Goal: Ask a question

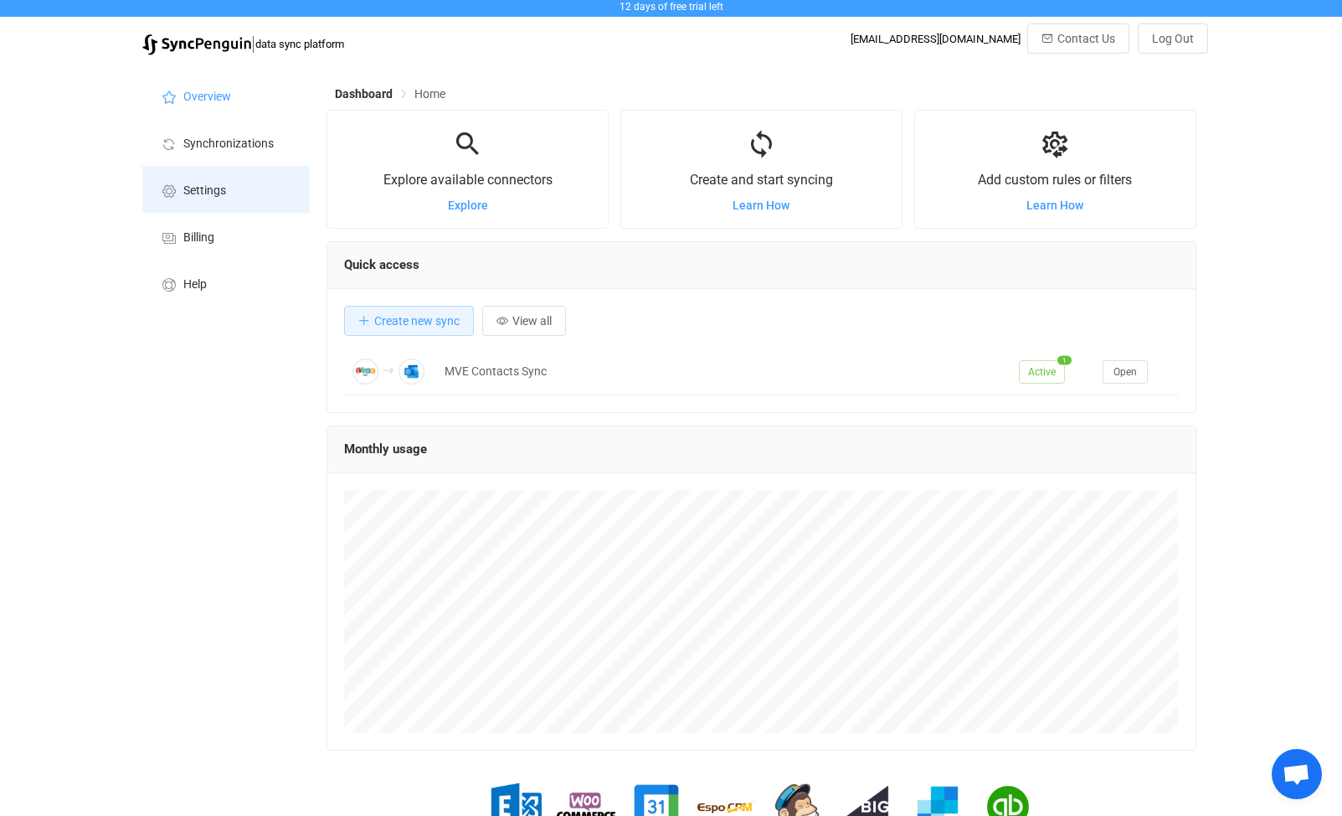
scroll to position [3, 0]
click at [177, 191] on icon at bounding box center [169, 191] width 20 height 15
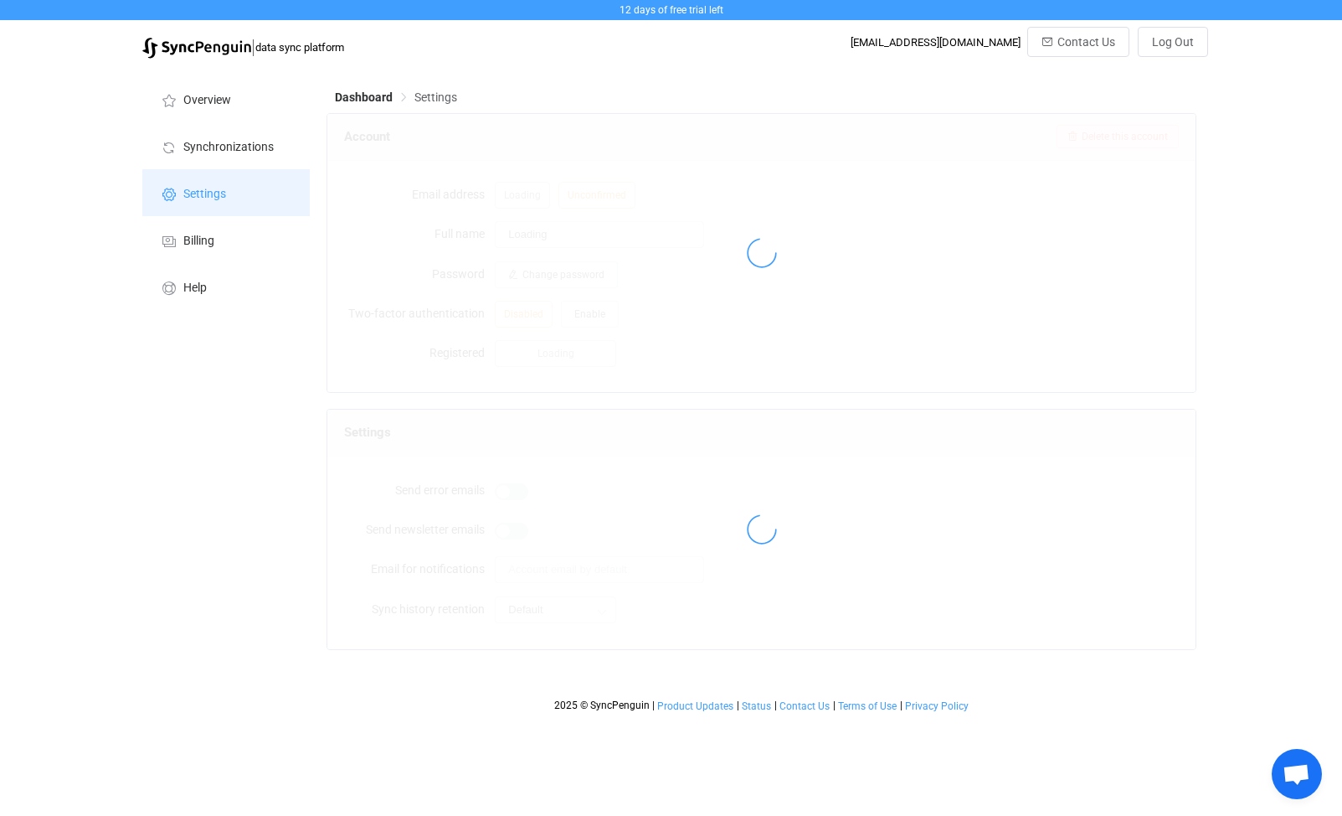
type input "[PERSON_NAME]"
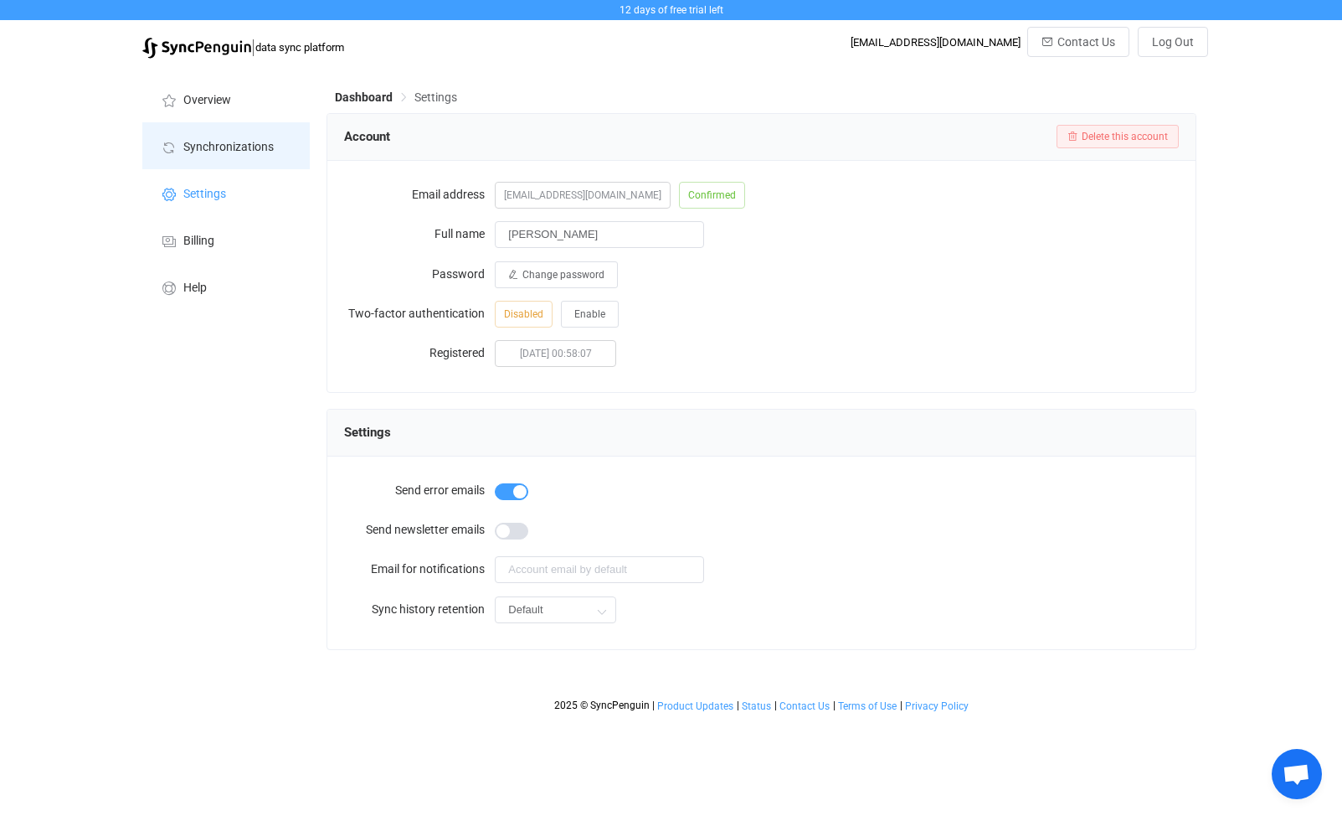
click at [234, 147] on span "Synchronizations" at bounding box center [228, 147] width 90 height 13
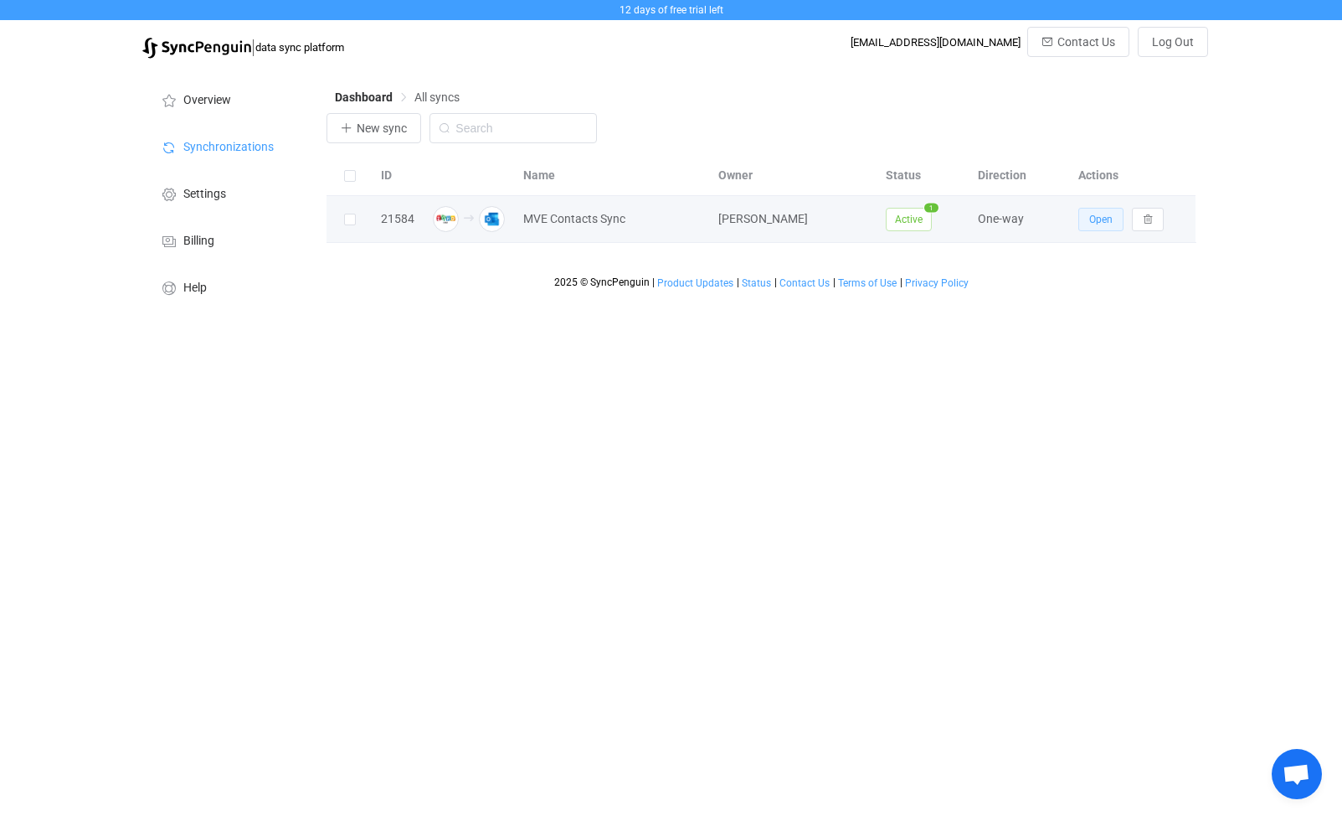
click at [1102, 222] on span "Open" at bounding box center [1100, 220] width 23 height 12
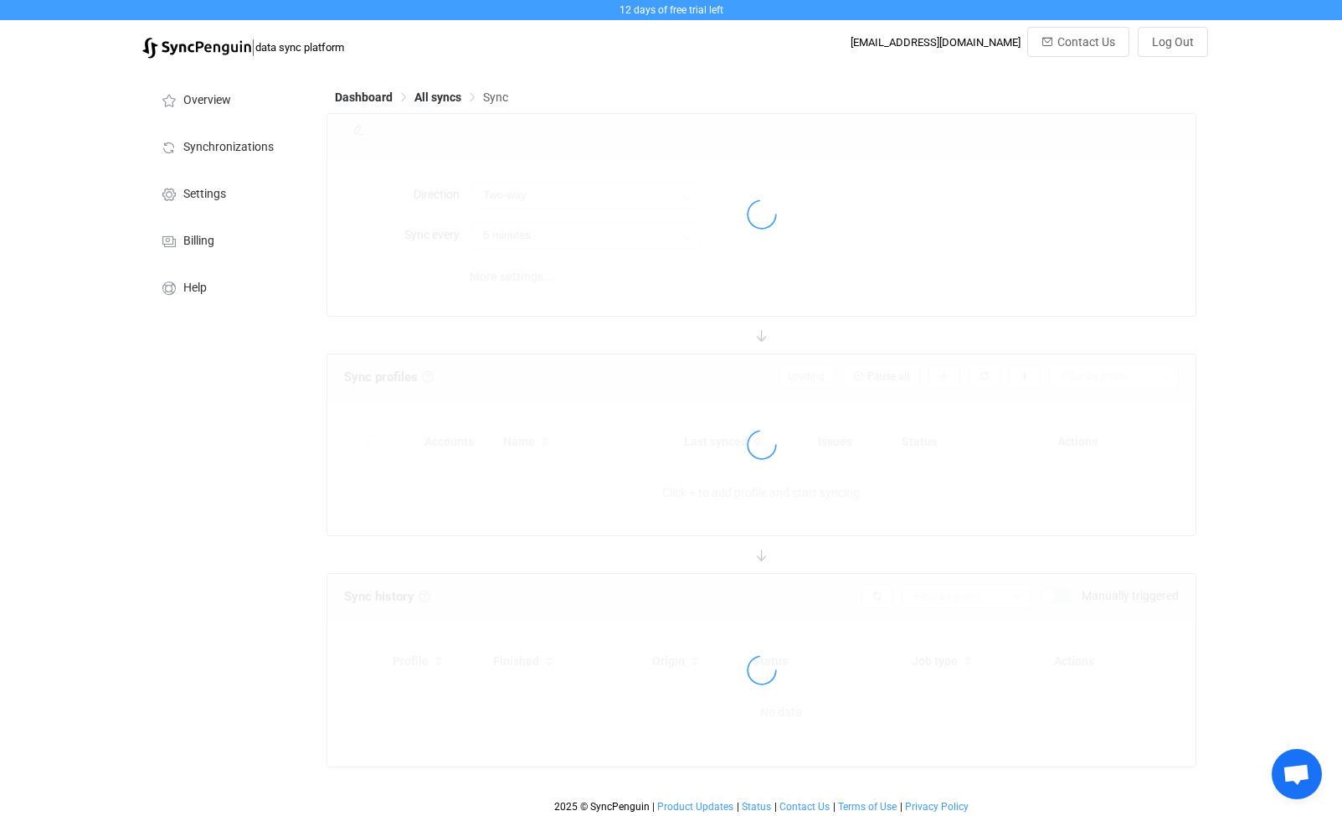
type input "Zoho CRM → Outlook"
type input "10 minutes"
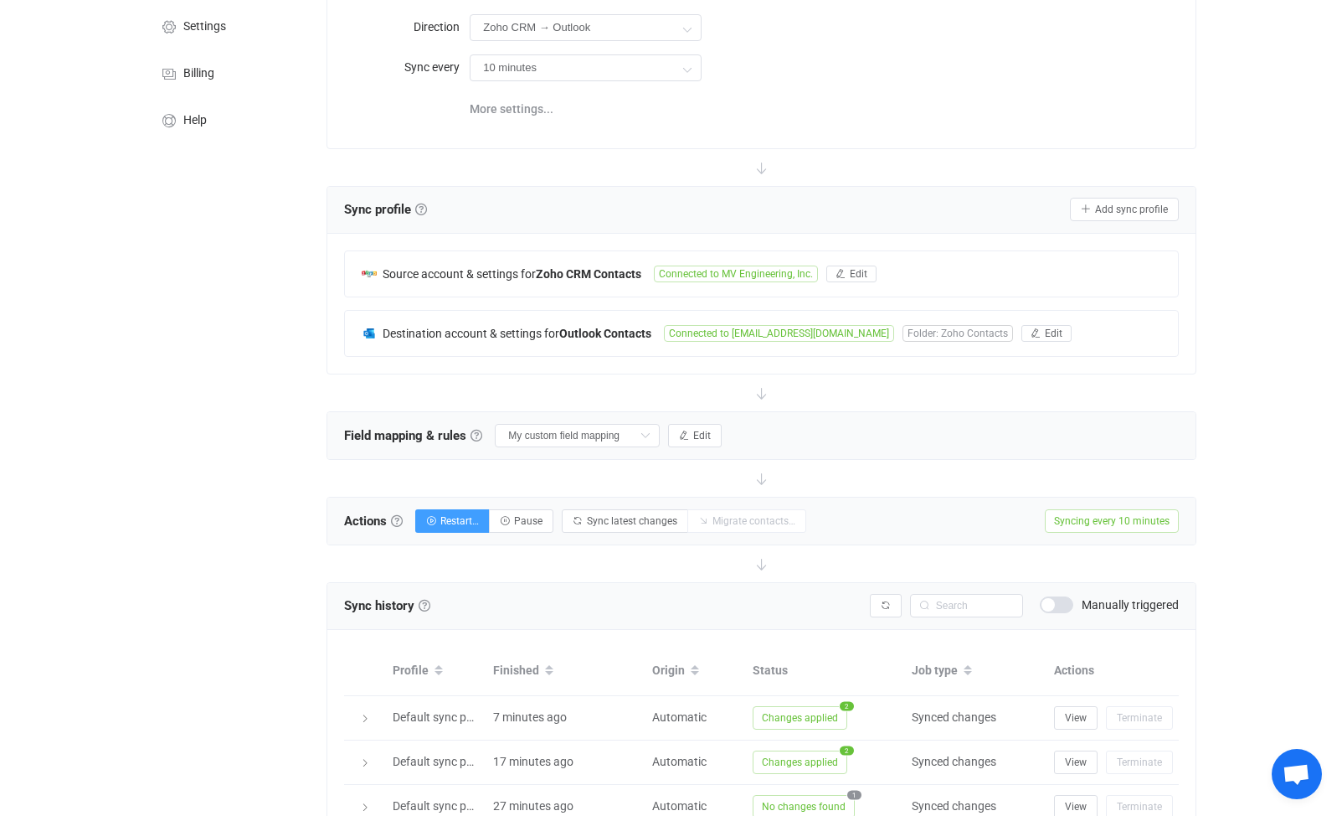
scroll to position [167, 0]
click at [585, 438] on input "My custom field mapping" at bounding box center [577, 435] width 165 height 23
click at [599, 569] on span "My custom field mapping" at bounding box center [583, 574] width 134 height 28
click at [697, 433] on span "Edit" at bounding box center [702, 436] width 18 height 12
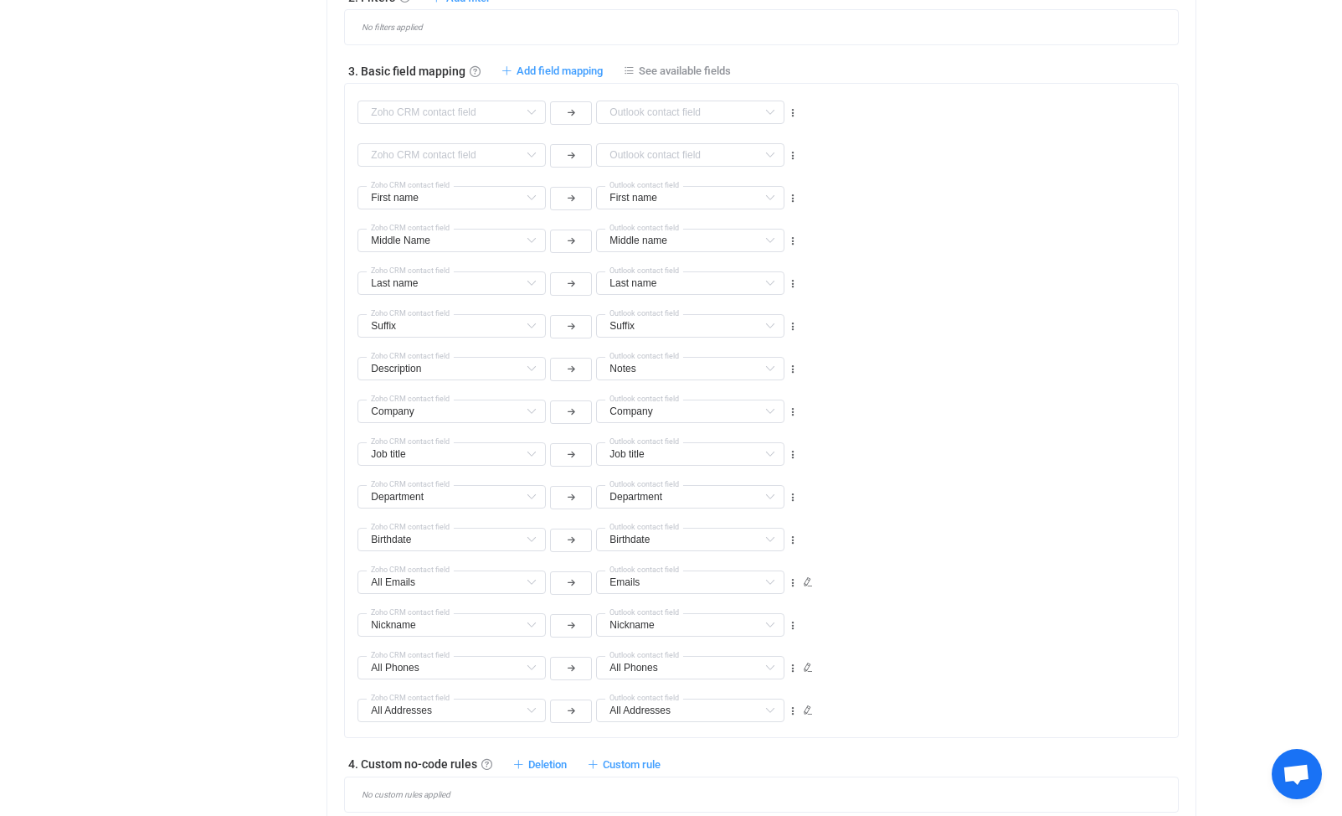
scroll to position [835, 0]
click at [472, 408] on input "text" at bounding box center [452, 410] width 188 height 23
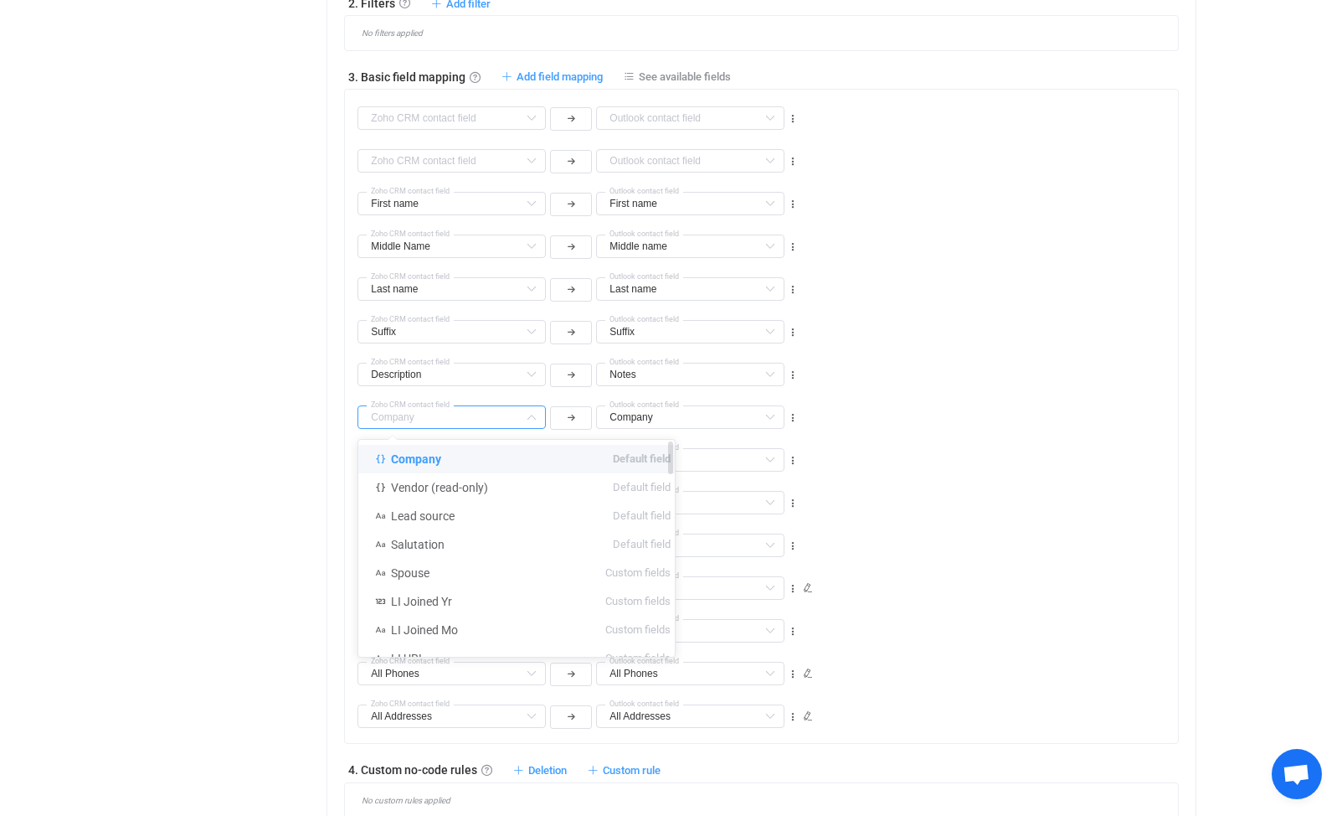
scroll to position [827, 0]
click at [418, 458] on span "Company" at bounding box center [416, 459] width 50 height 13
type input "Company"
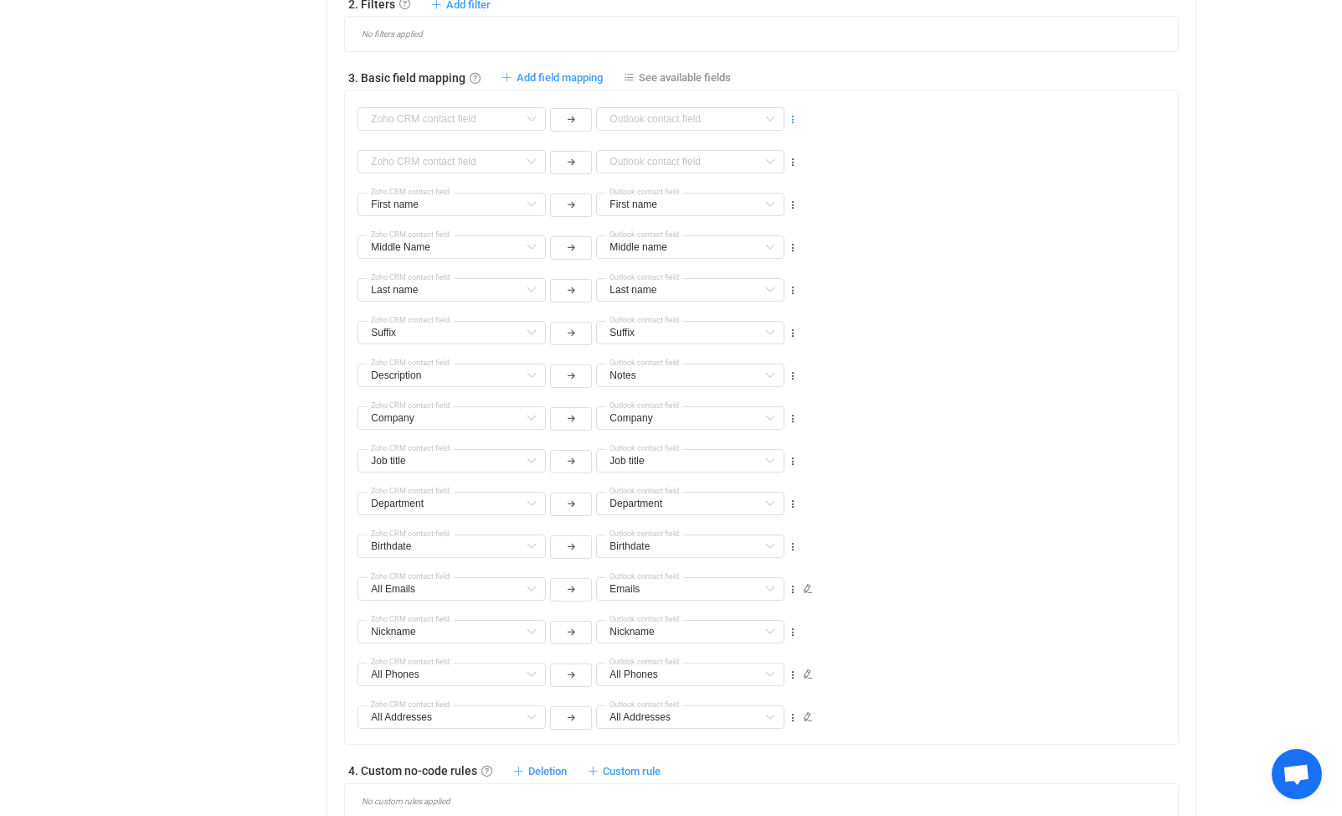
click at [794, 120] on icon at bounding box center [793, 120] width 12 height 12
click at [731, 217] on li "Delete" at bounding box center [742, 220] width 110 height 30
type input "First name"
type input "Middle Name"
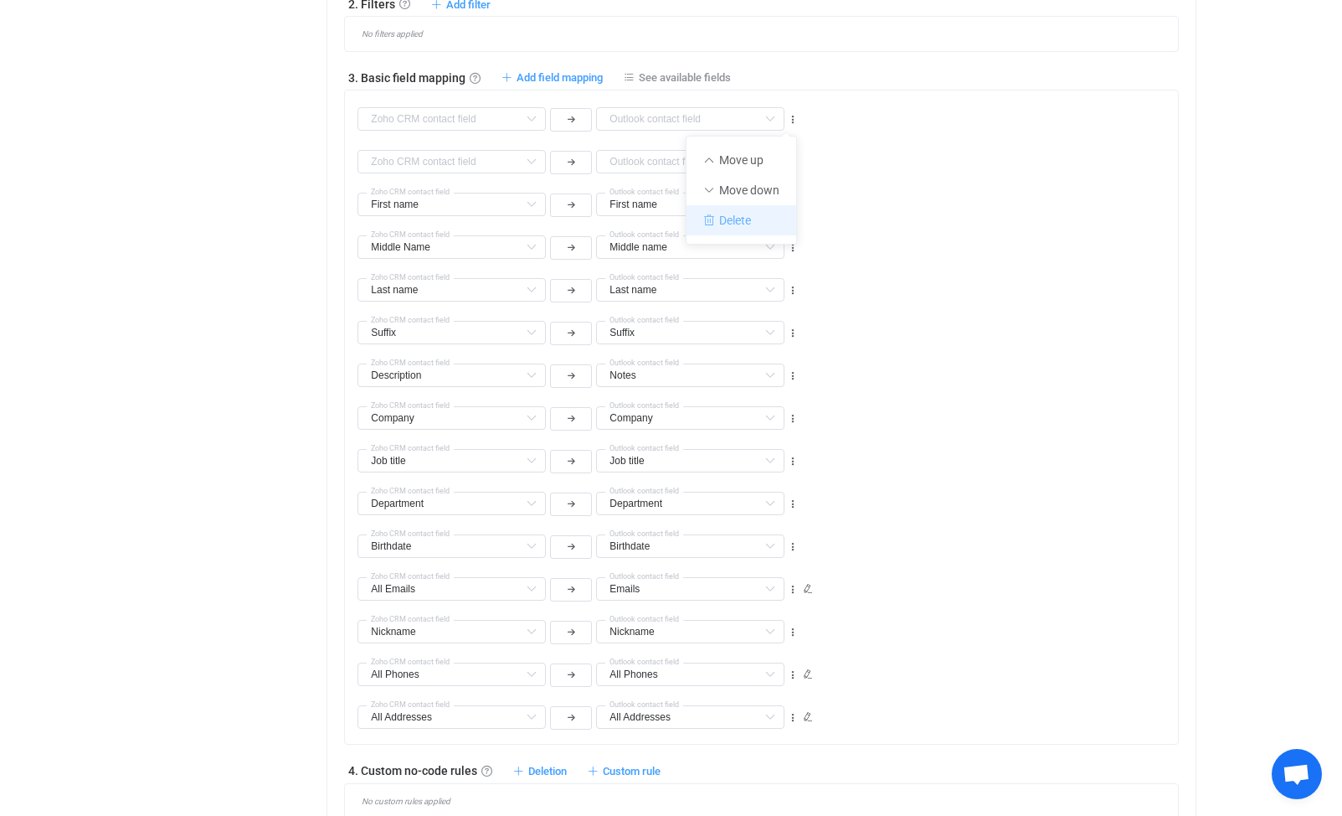
type input "Middle name"
type input "Last name"
type input "Suffix"
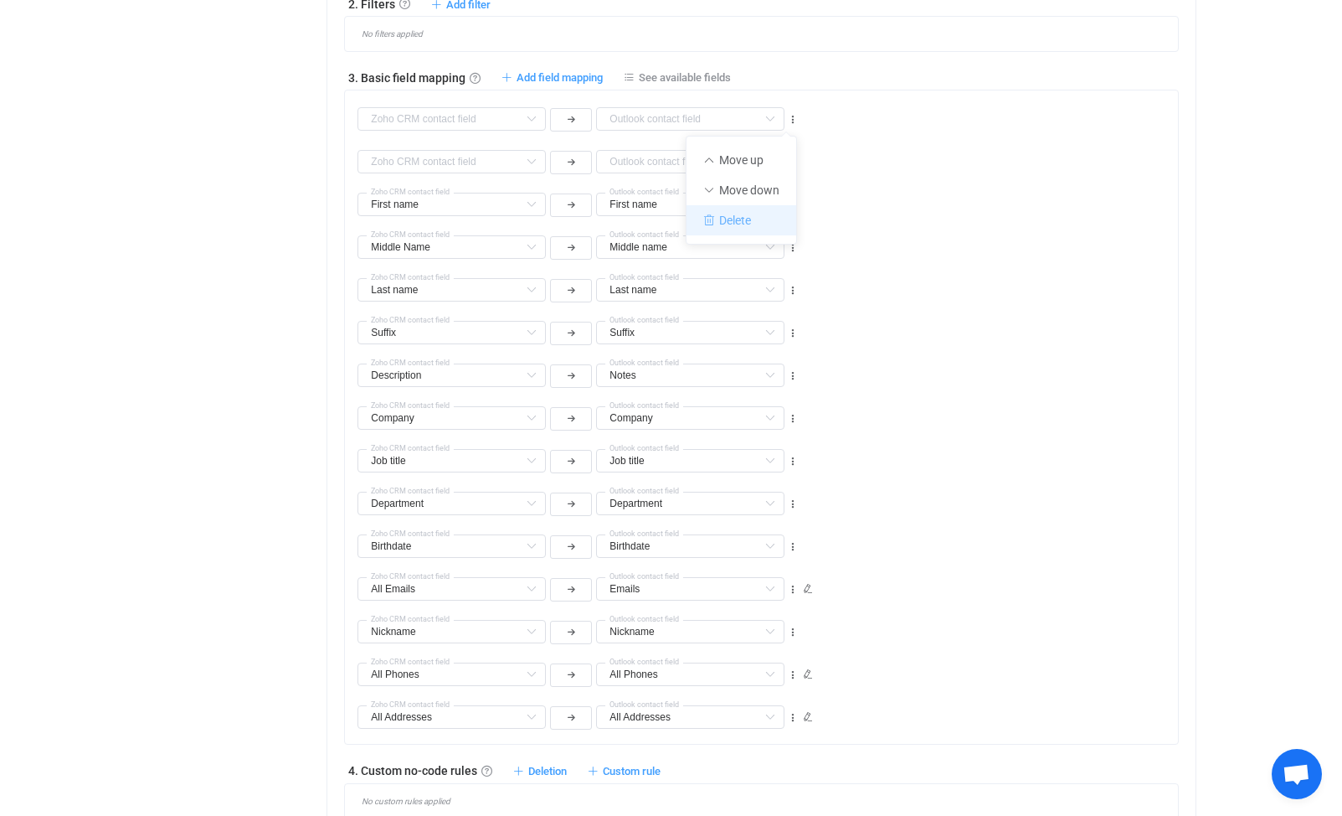
type input "Description"
type input "Notes"
type input "Company"
type input "Job title"
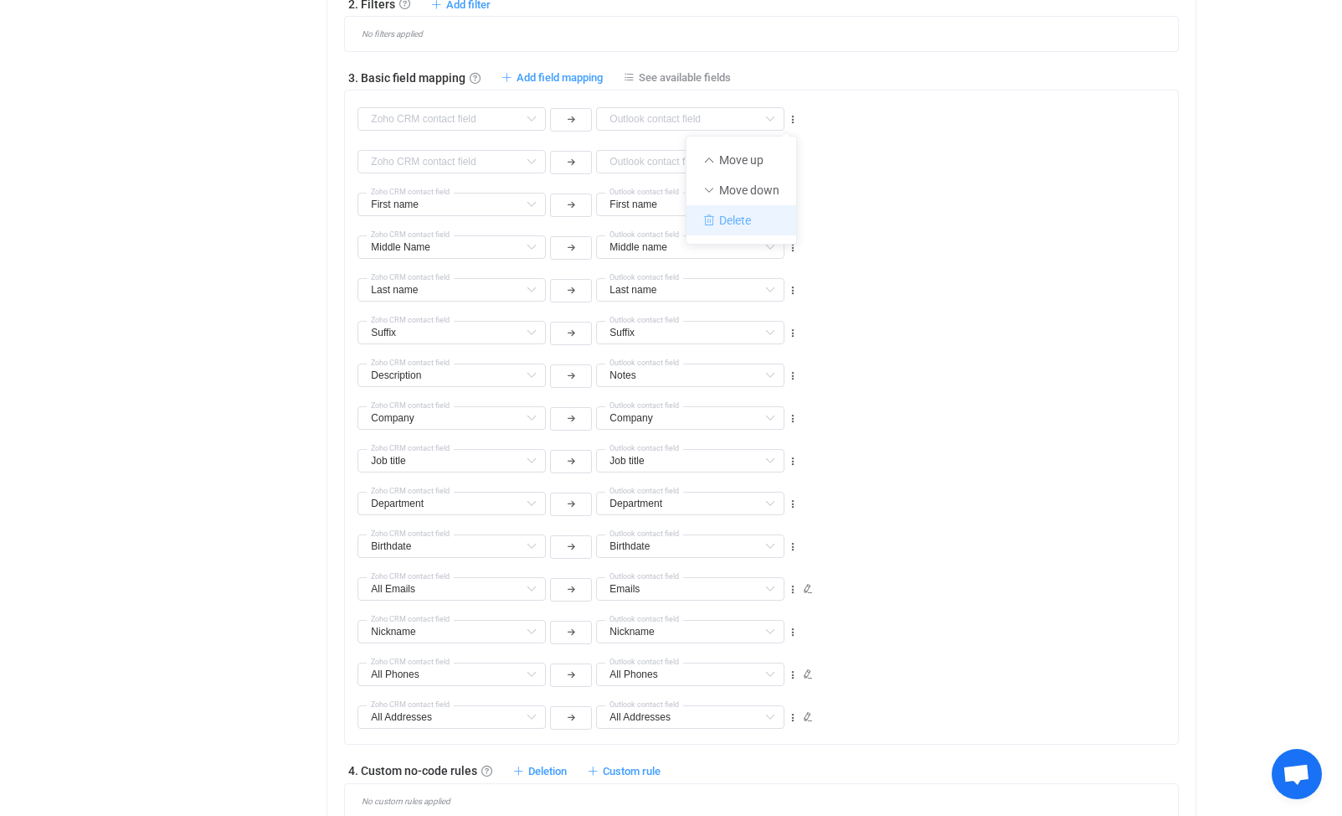
type input "Job title"
type input "Department"
type input "Birthdate"
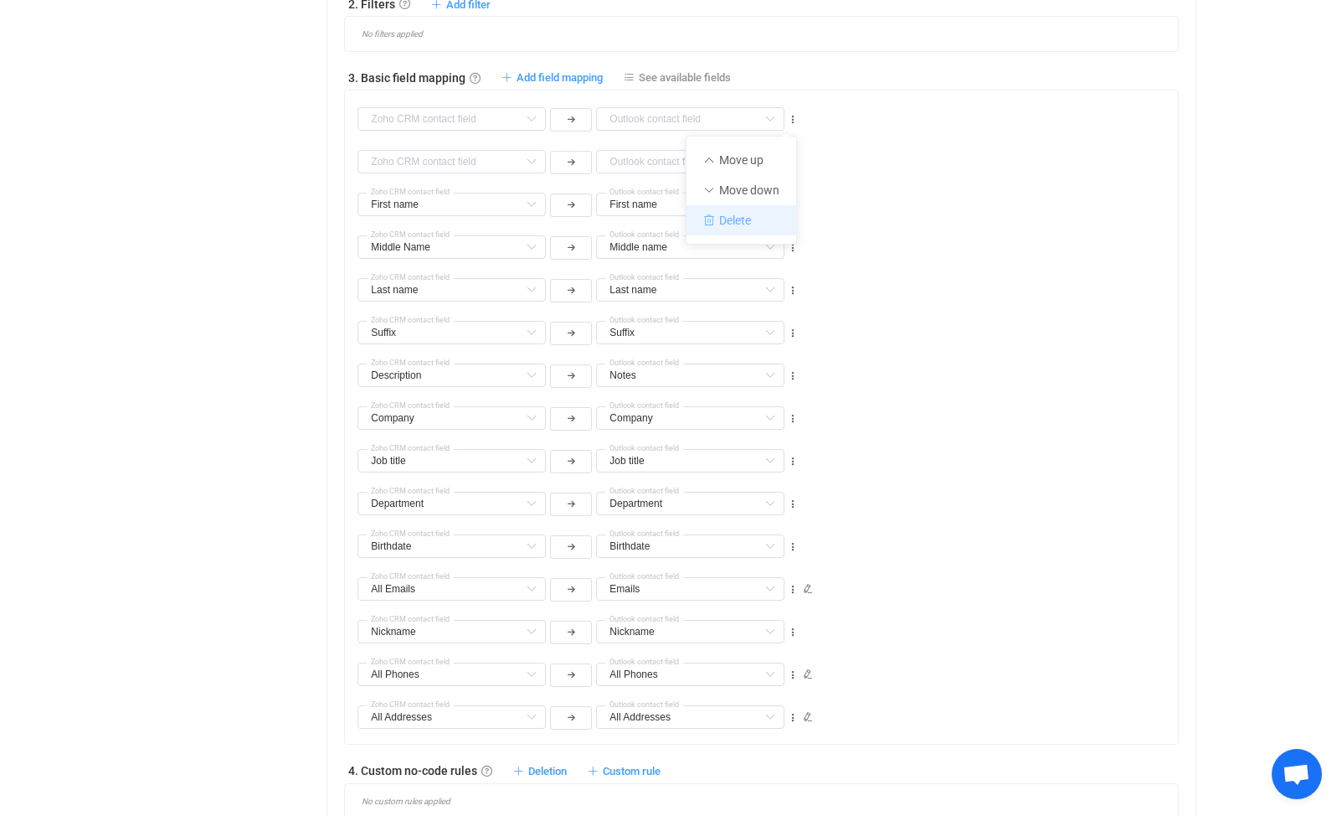
type input "All Emails"
type input "Emails"
type input "Nickname"
type input "All Phones"
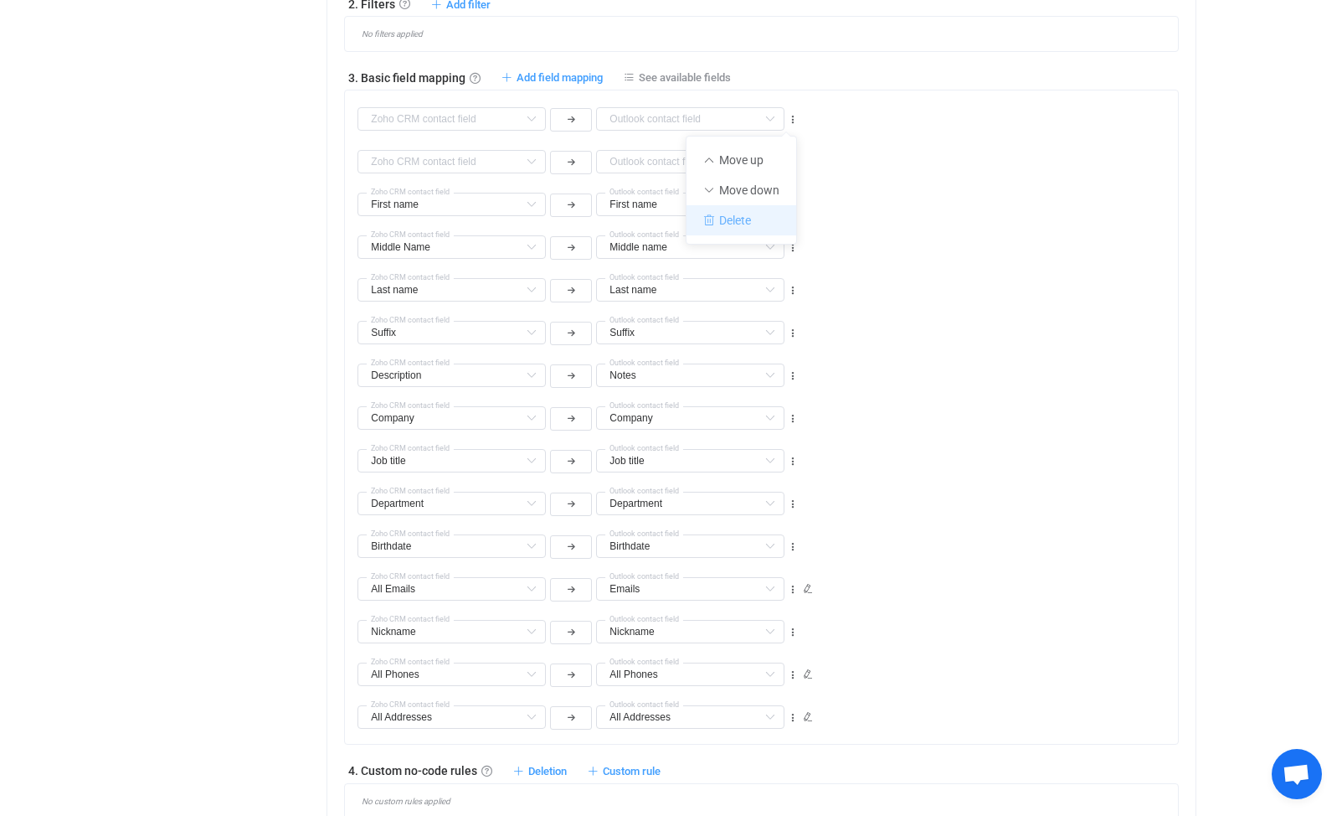
type input "All Phones"
type input "All Addresses"
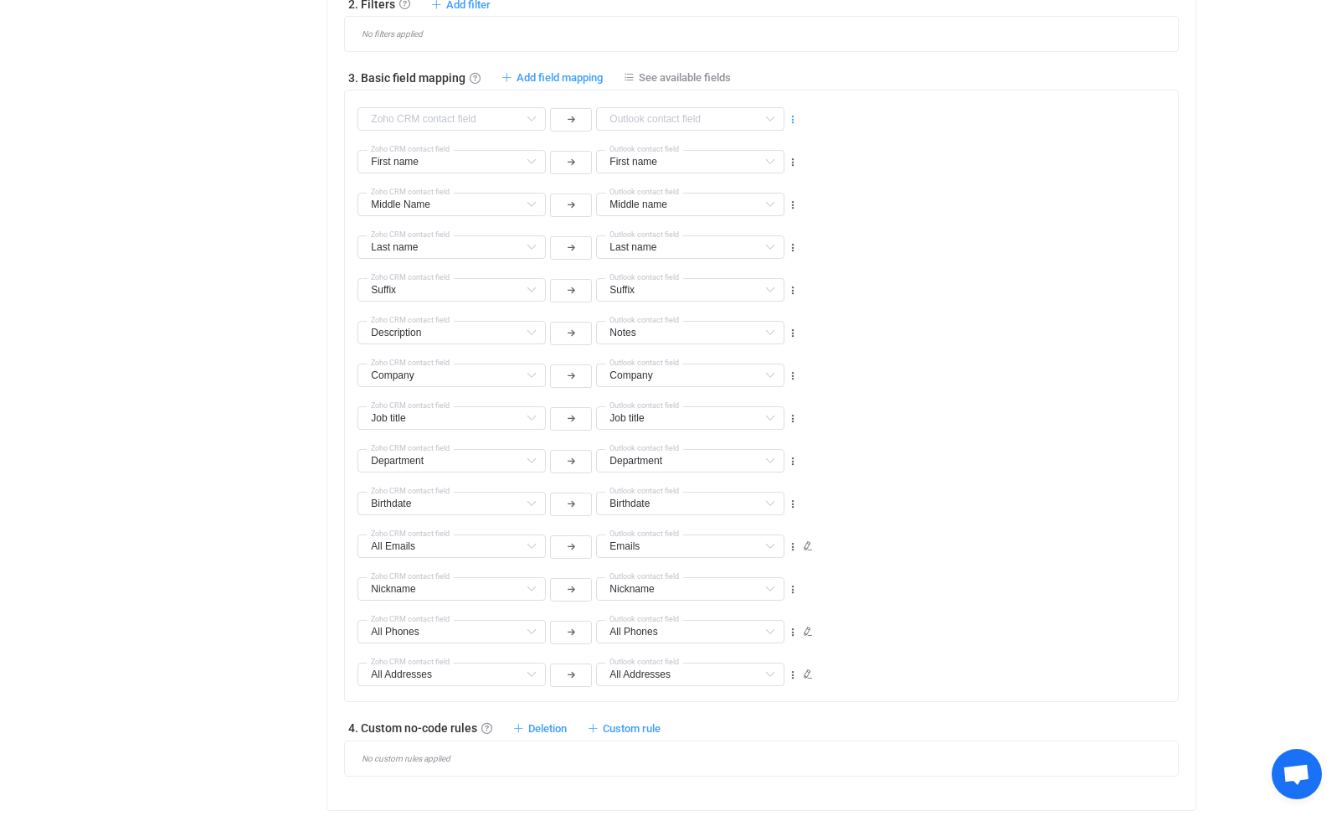
click at [795, 118] on icon at bounding box center [793, 120] width 12 height 12
click at [738, 213] on li "Delete" at bounding box center [742, 220] width 110 height 30
type input "First name"
type input "Middle Name"
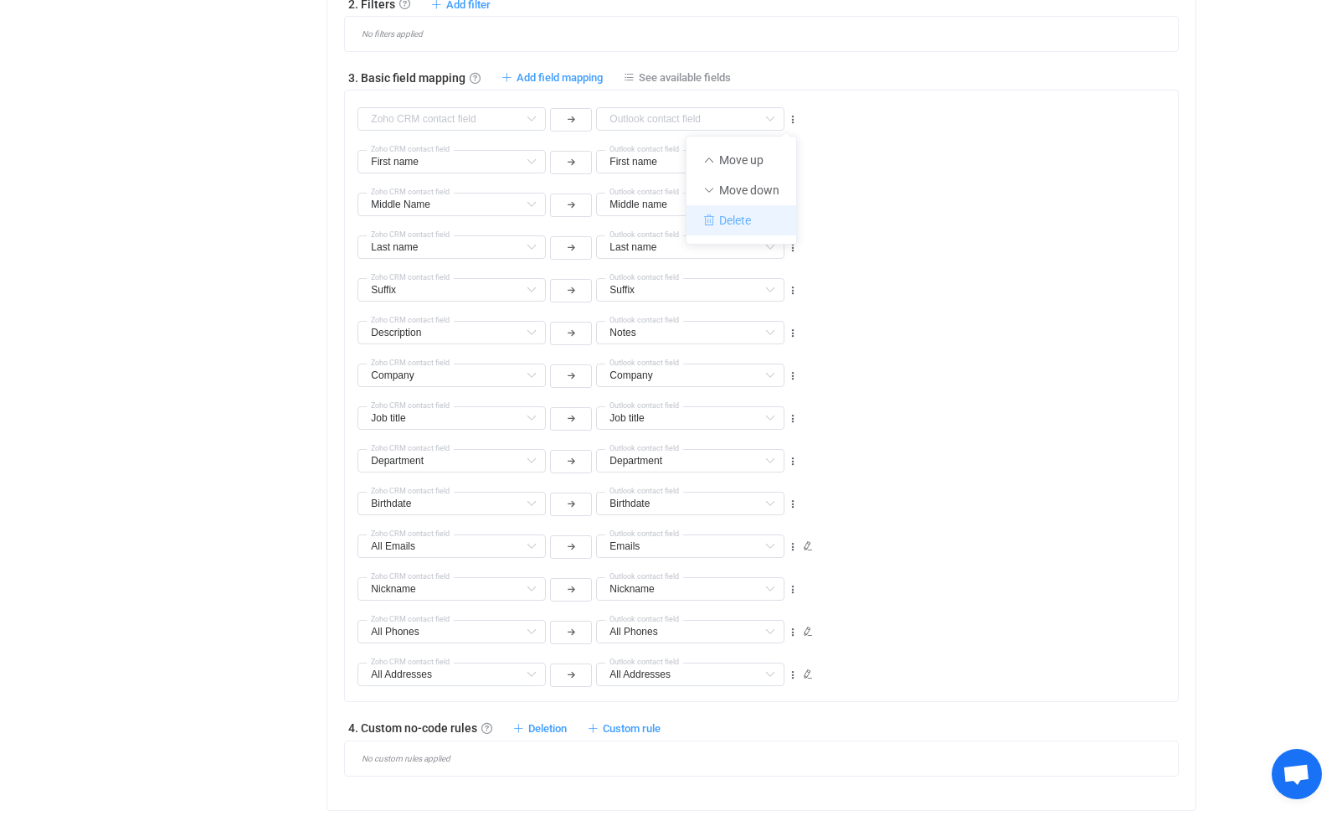
type input "Middle name"
type input "Last name"
type input "Suffix"
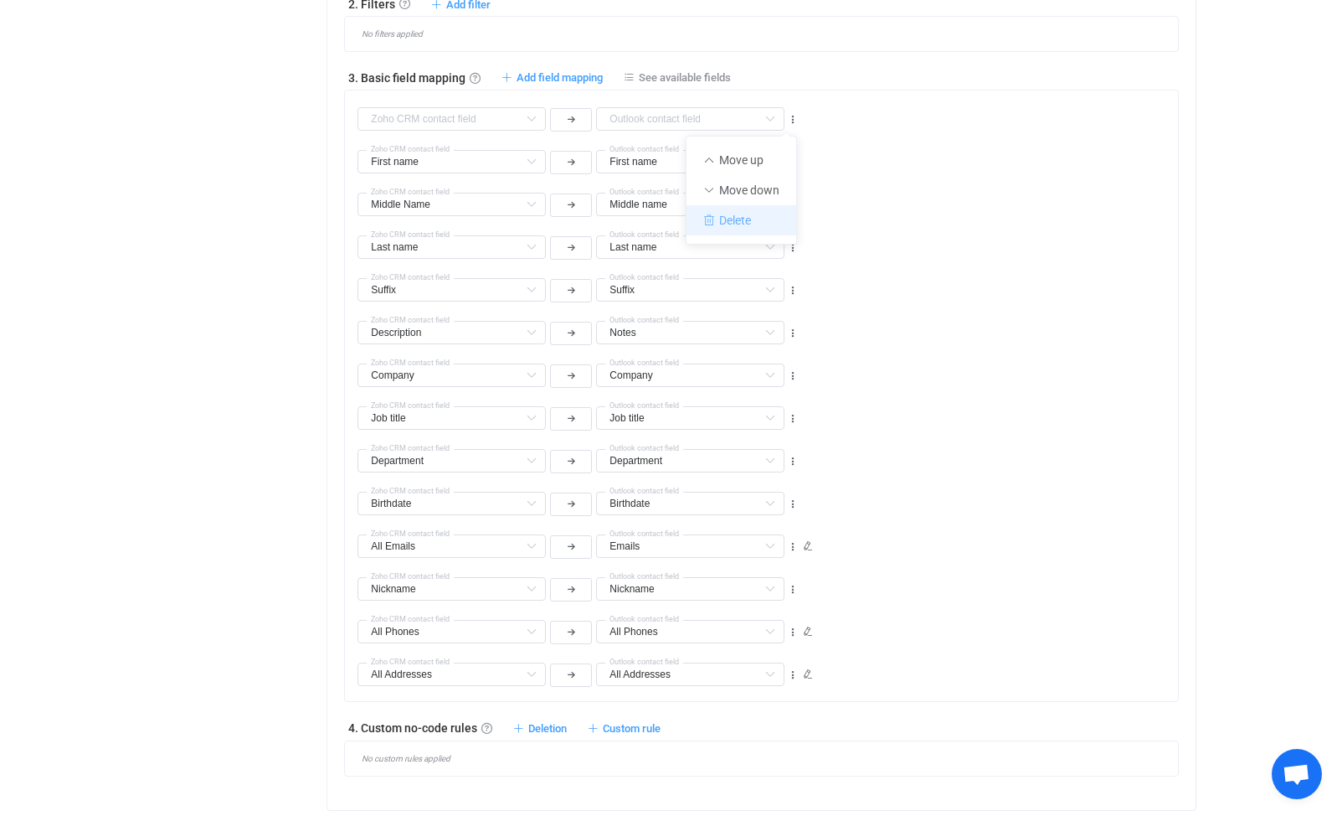
type input "Description"
type input "Notes"
type input "Company"
type input "Job title"
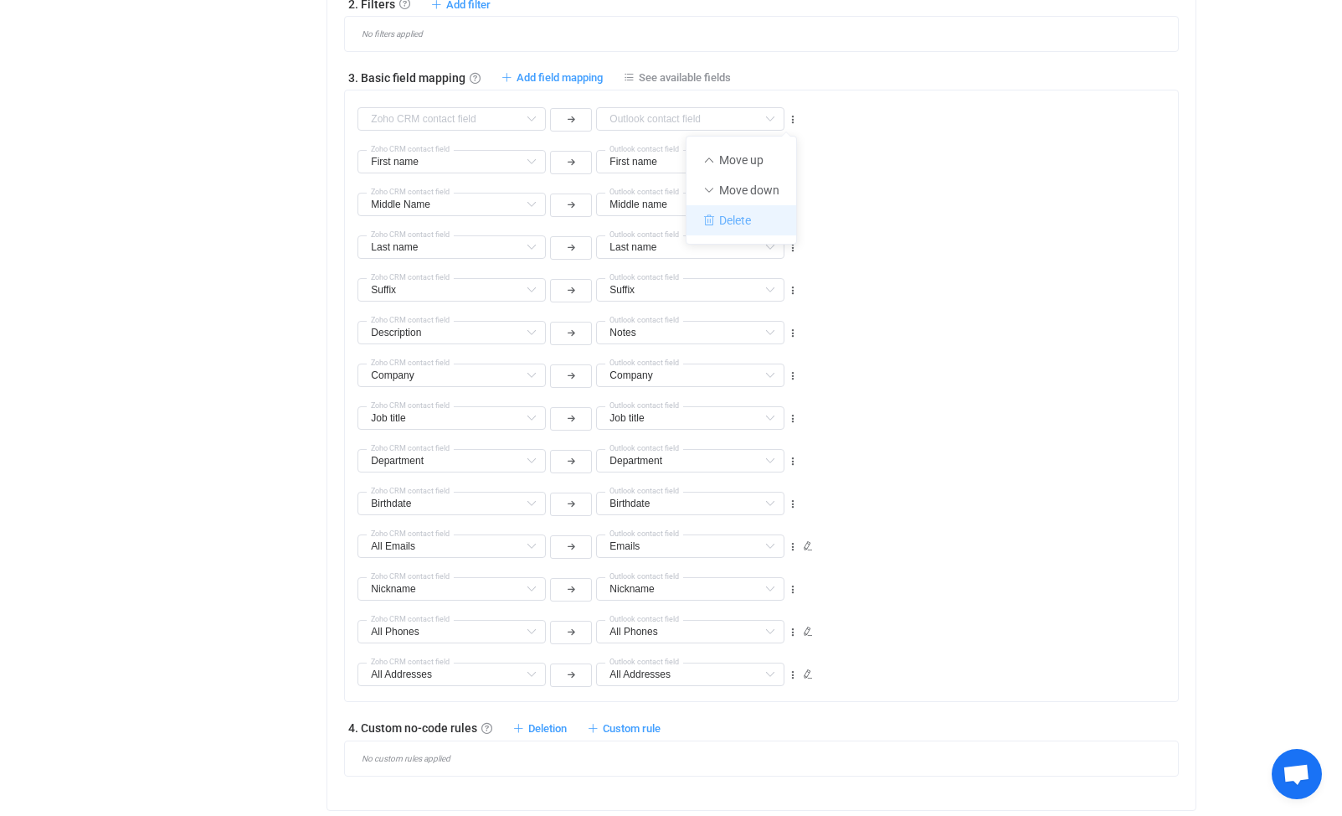
type input "Job title"
type input "Department"
type input "Birthdate"
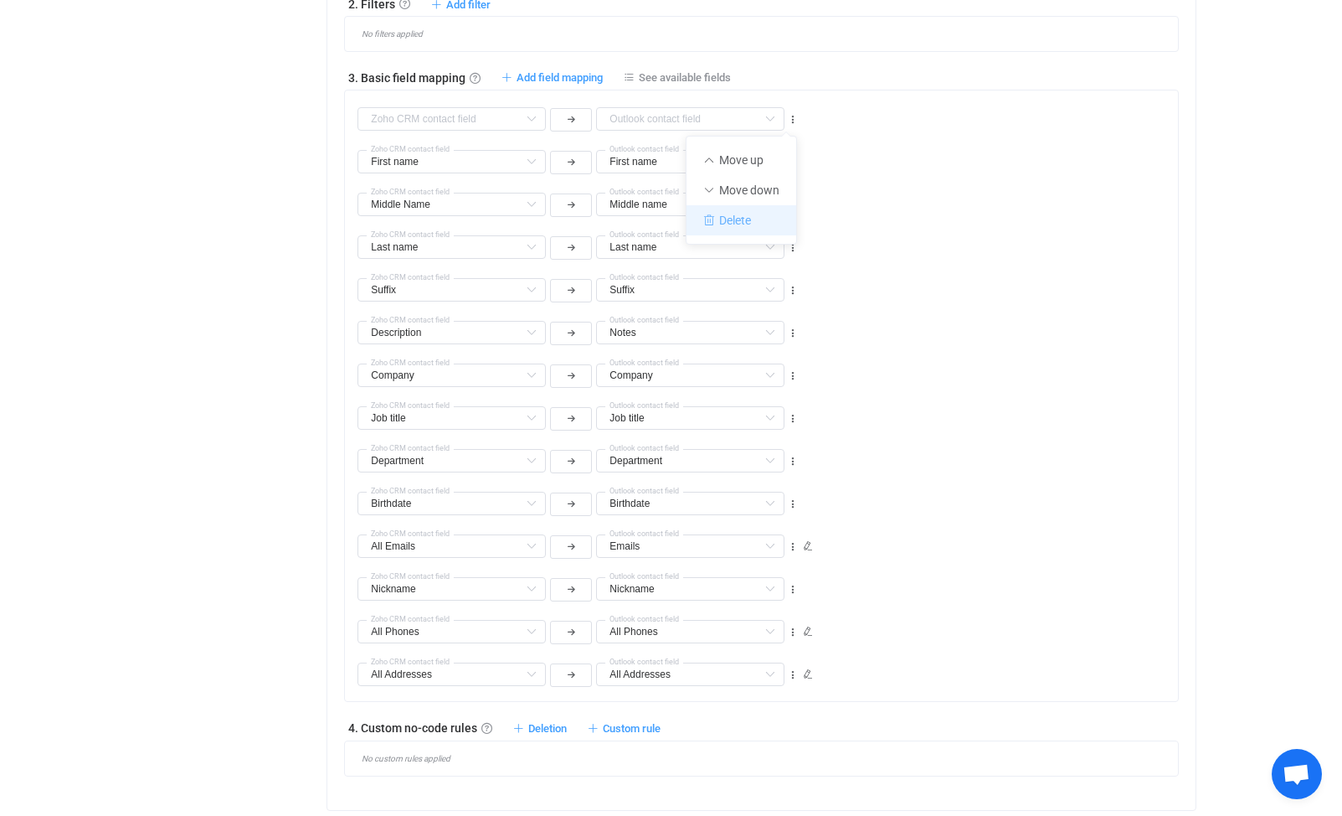
type input "All Emails"
type input "Emails"
type input "Nickname"
type input "All Phones"
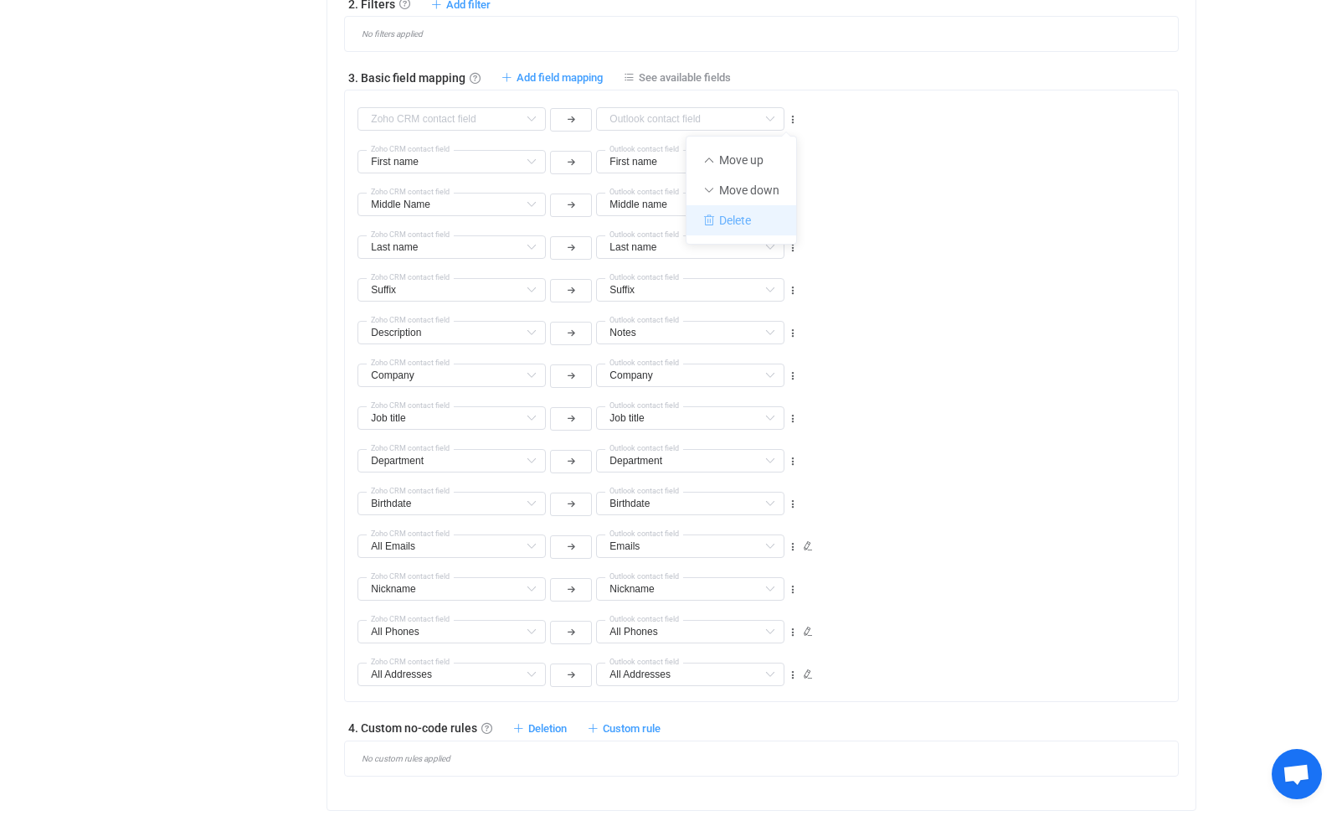
type input "All Phones"
type input "All Addresses"
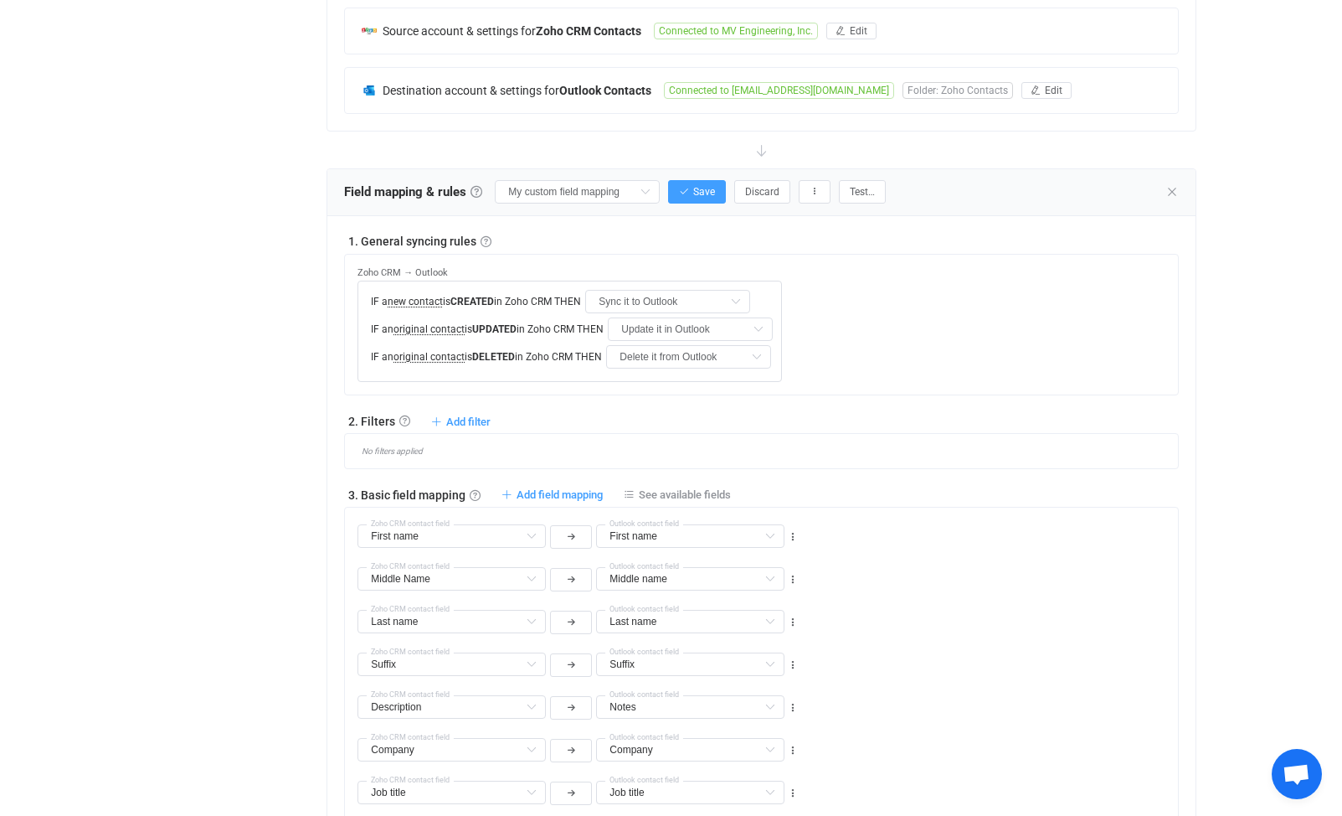
scroll to position [409, 0]
click at [764, 191] on span "Discard" at bounding box center [762, 193] width 34 height 12
type input "First name"
type input "Middle Name"
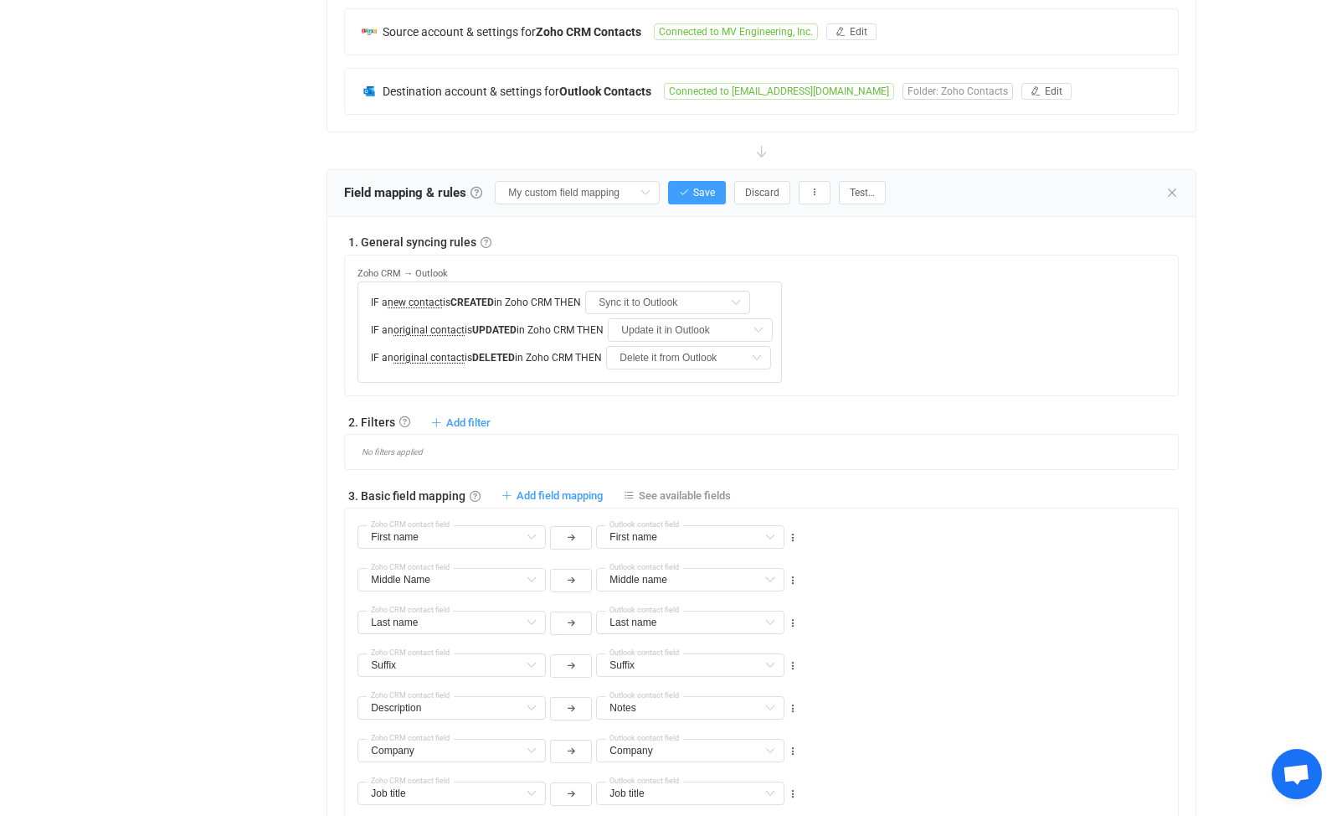
type input "Middle name"
type input "Last name"
type input "Suffix"
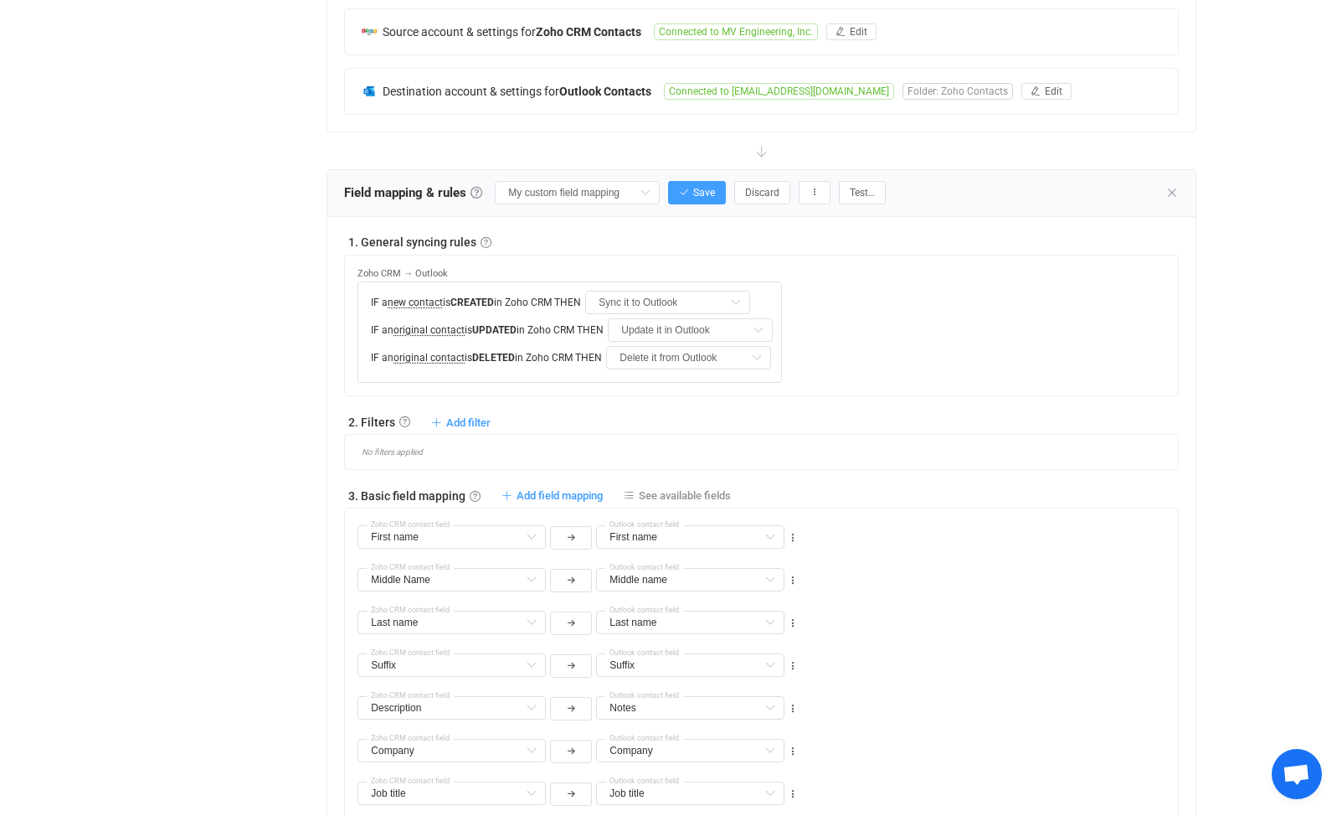
type input "Description"
type input "Notes"
type input "Company"
type input "Job title"
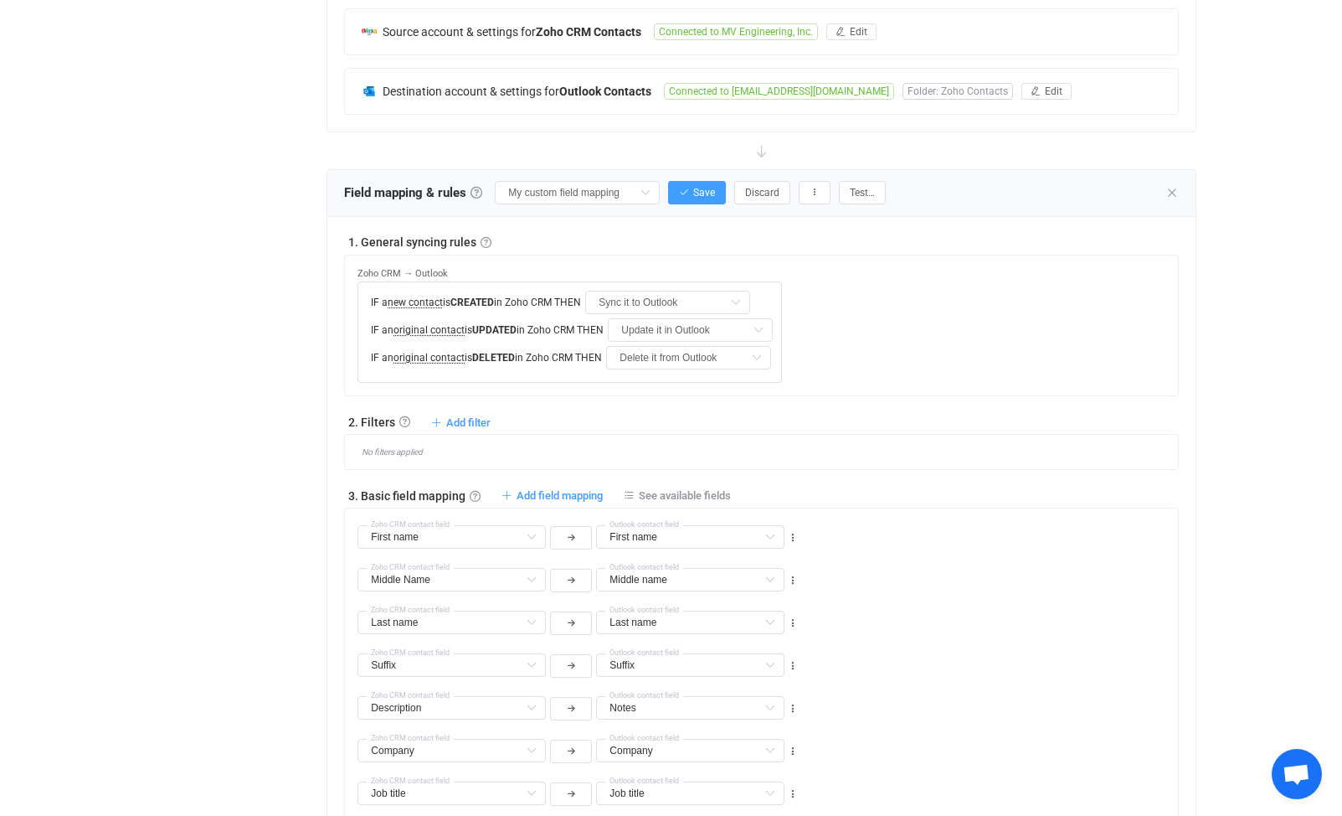
type input "Job title"
type input "Department"
type input "Birthdate"
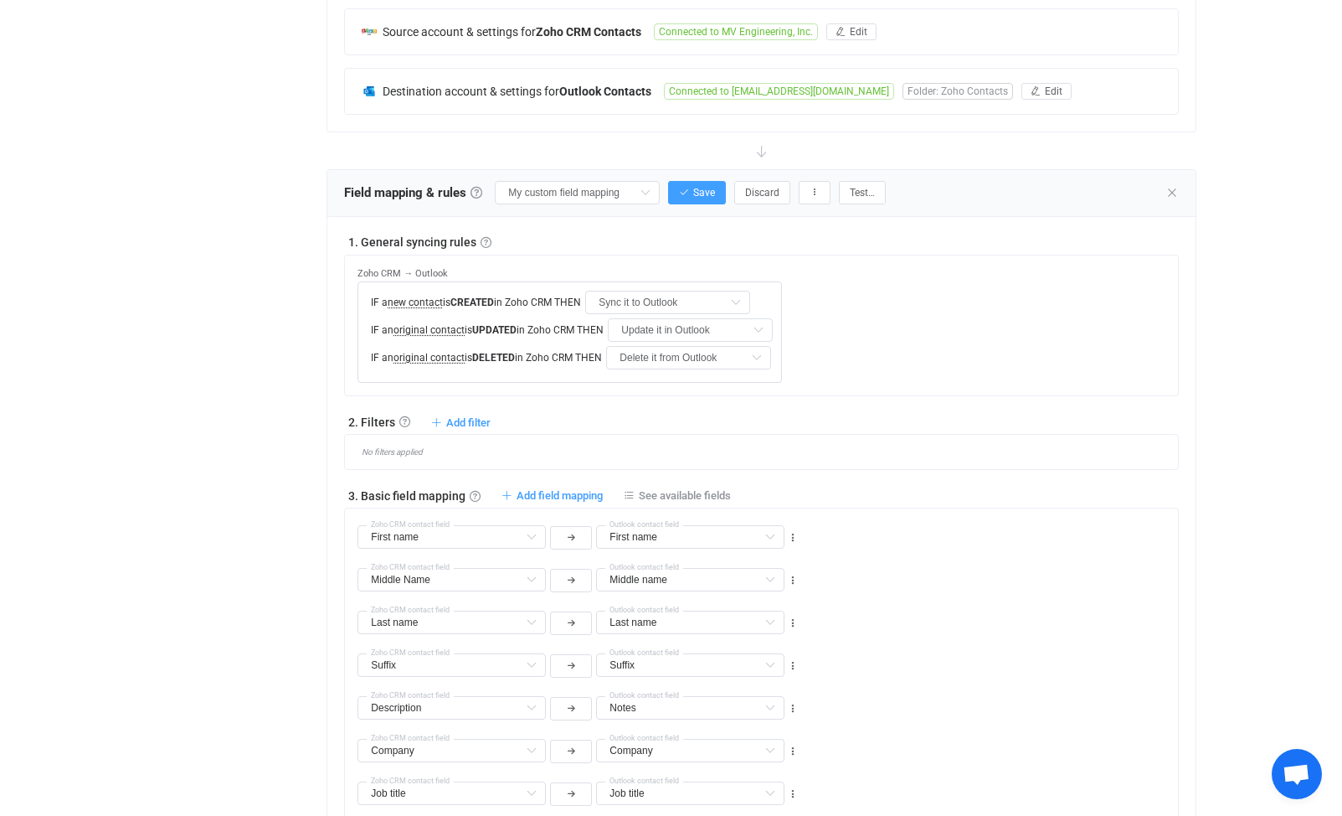
type input "All Emails"
type input "Emails"
type input "Nickname"
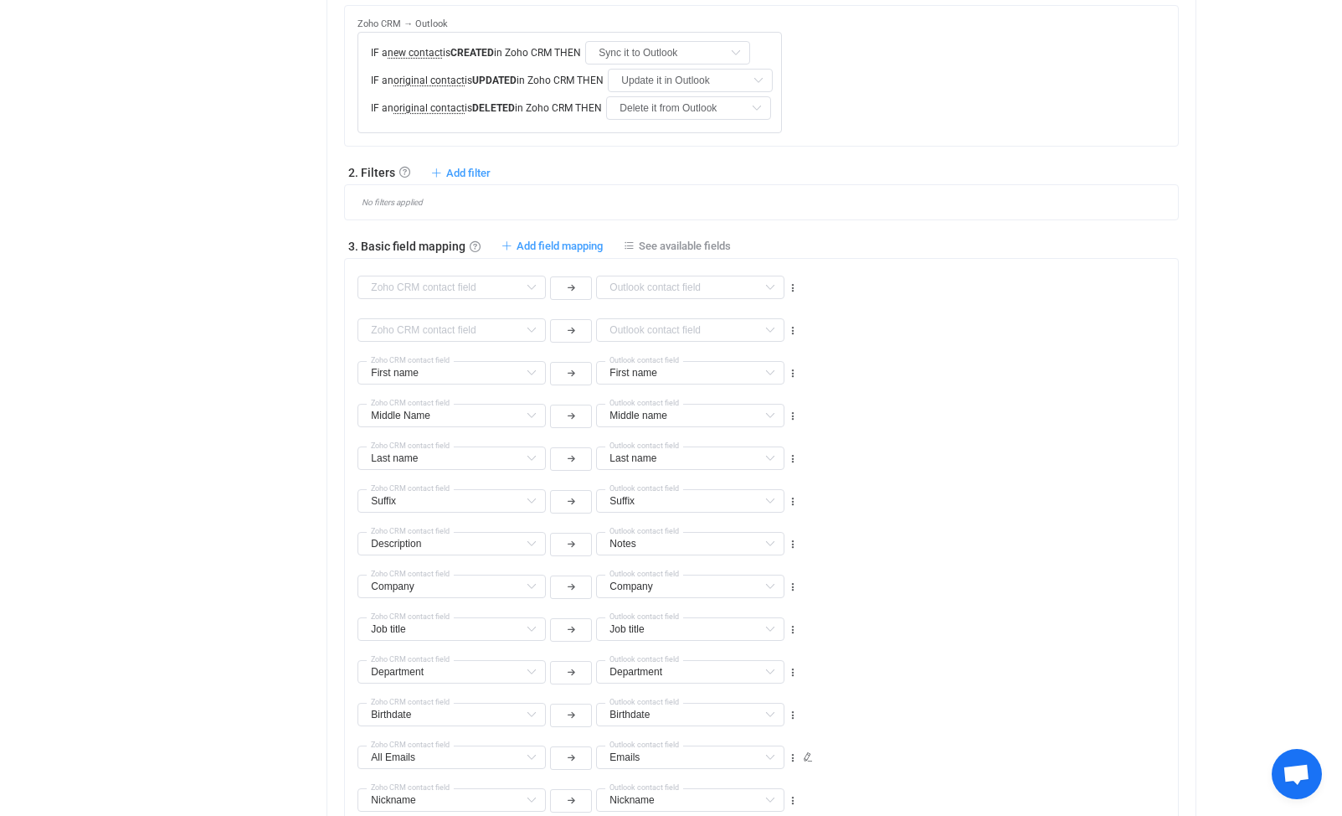
scroll to position [660, 0]
drag, startPoint x: 534, startPoint y: 585, endPoint x: 499, endPoint y: 608, distance: 41.8
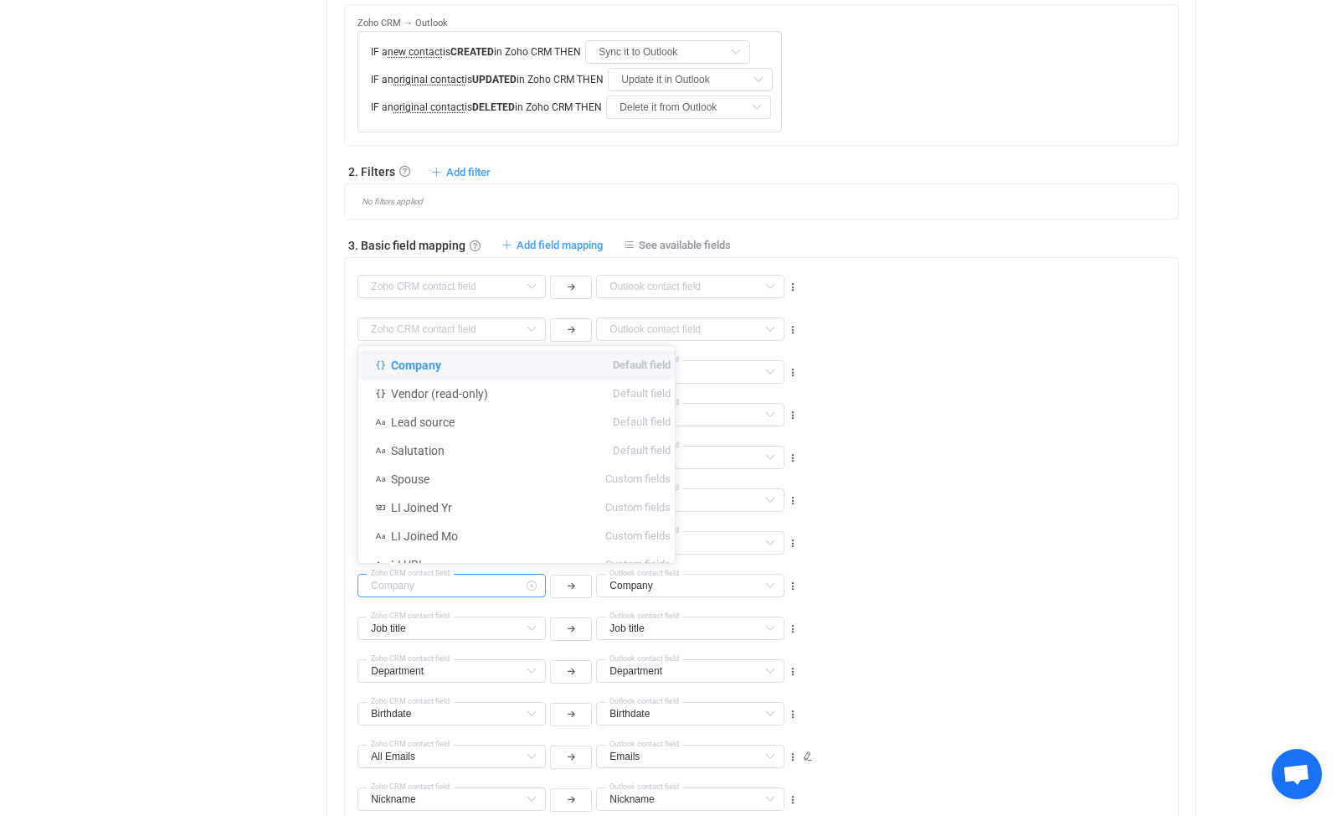
click at [496, 586] on input "text" at bounding box center [452, 585] width 188 height 23
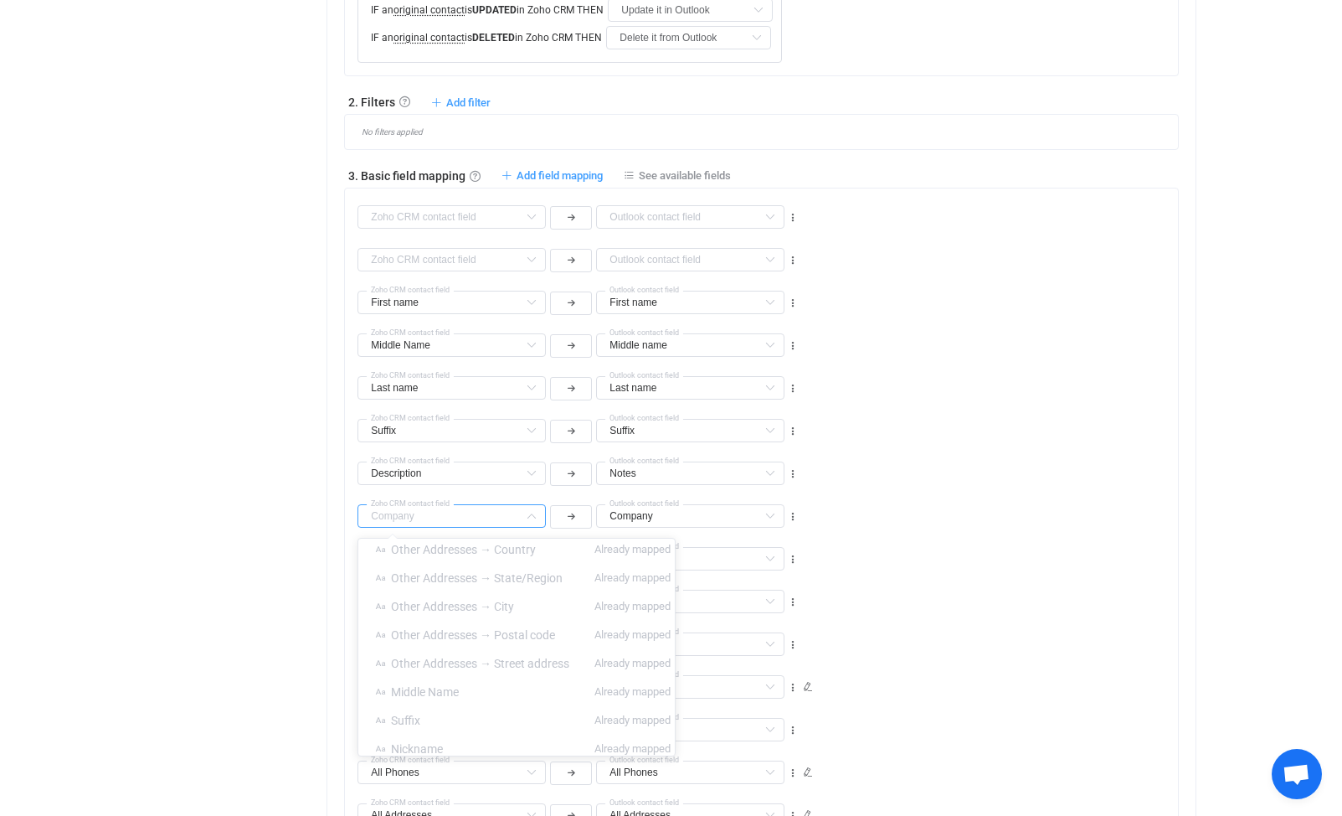
click at [317, 526] on div "Overview Synchronizations Settings Billing Help" at bounding box center [226, 537] width 184 height 2399
type input "Company"
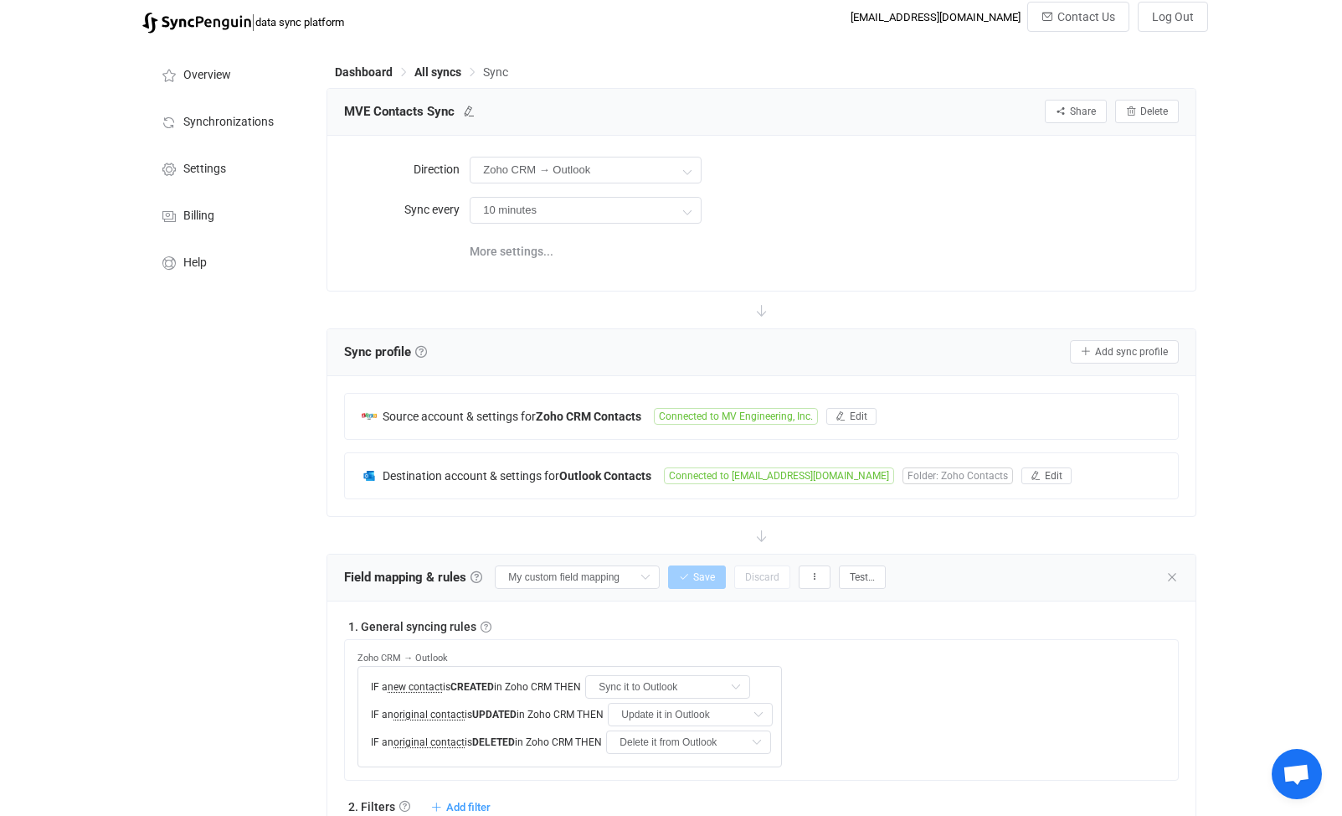
scroll to position [0, 0]
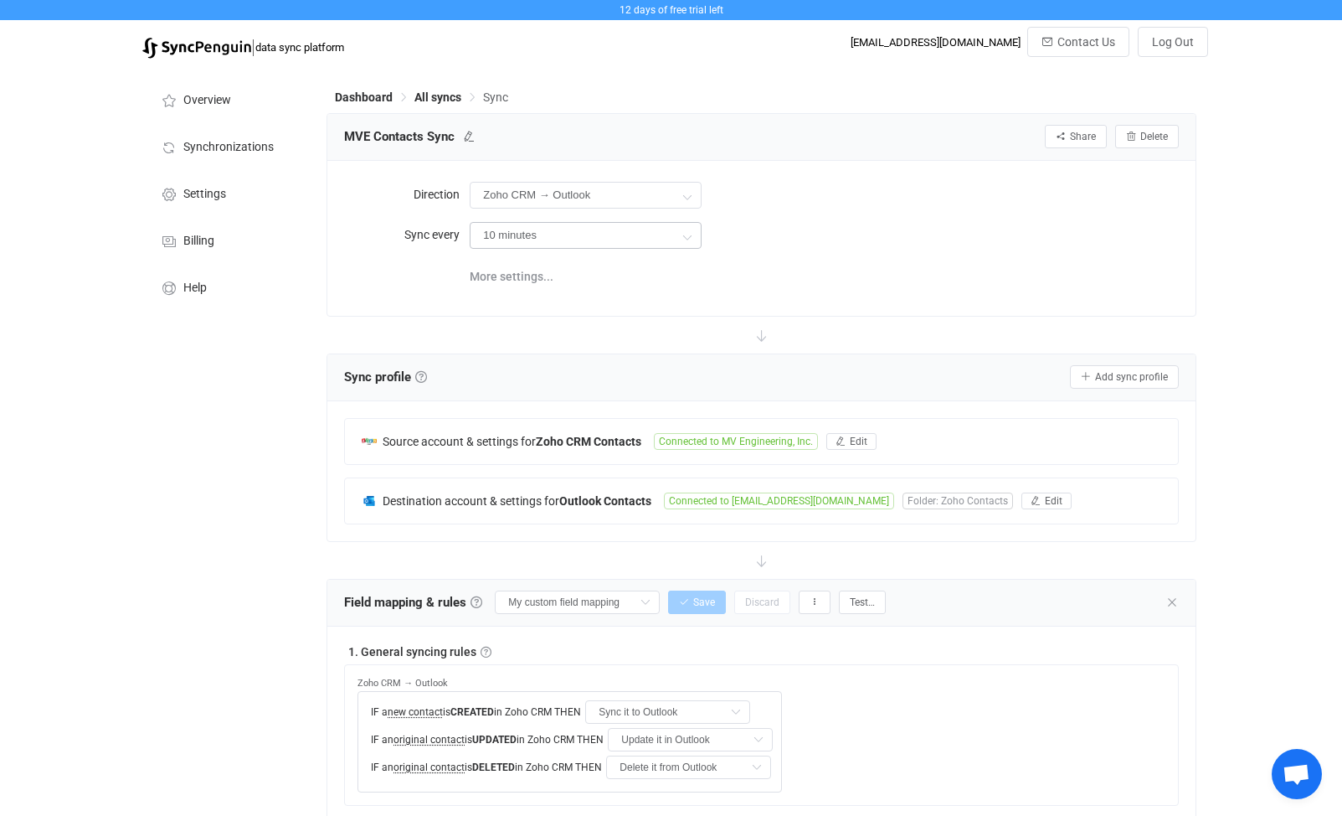
click at [688, 232] on icon at bounding box center [687, 235] width 21 height 33
click at [516, 273] on span "More settings..." at bounding box center [512, 276] width 84 height 33
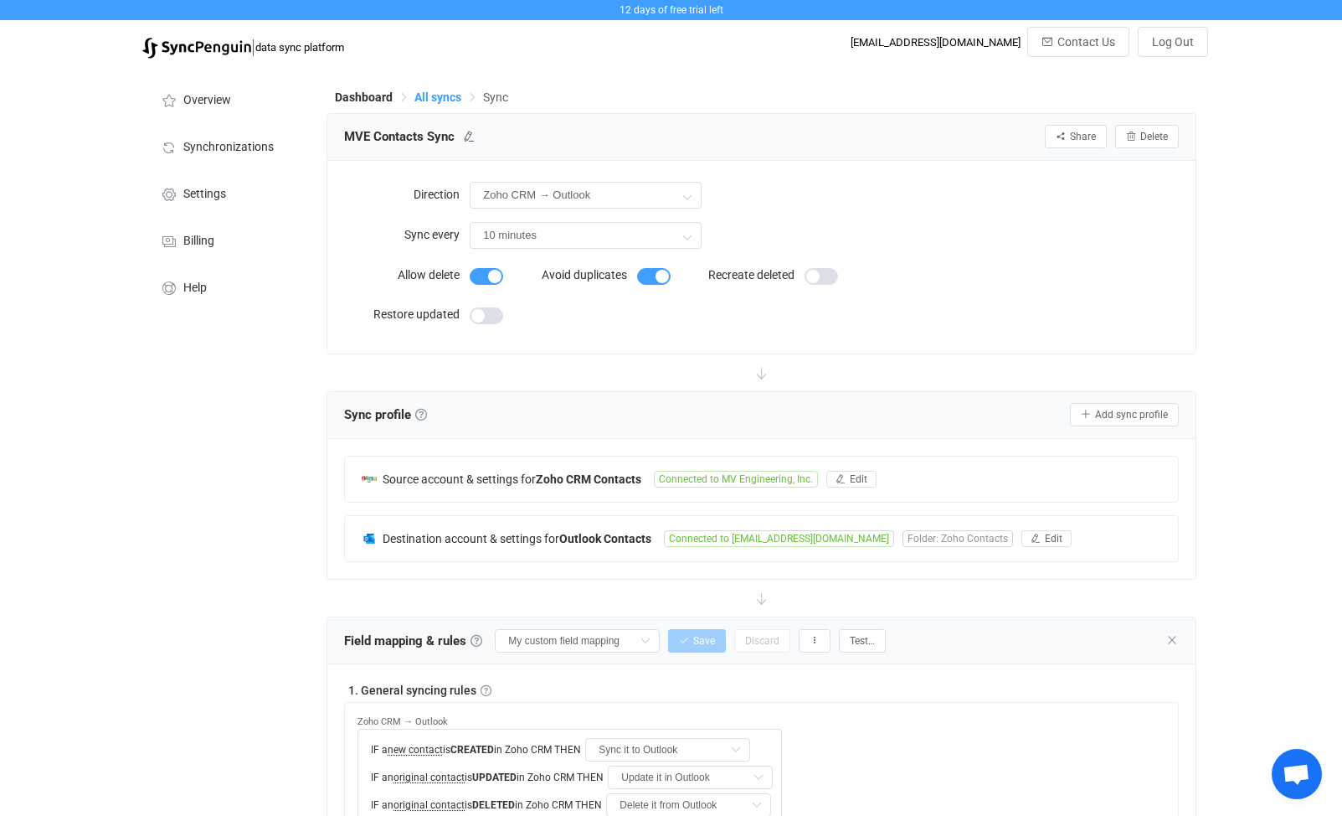
click at [445, 97] on span "All syncs" at bounding box center [437, 96] width 47 height 13
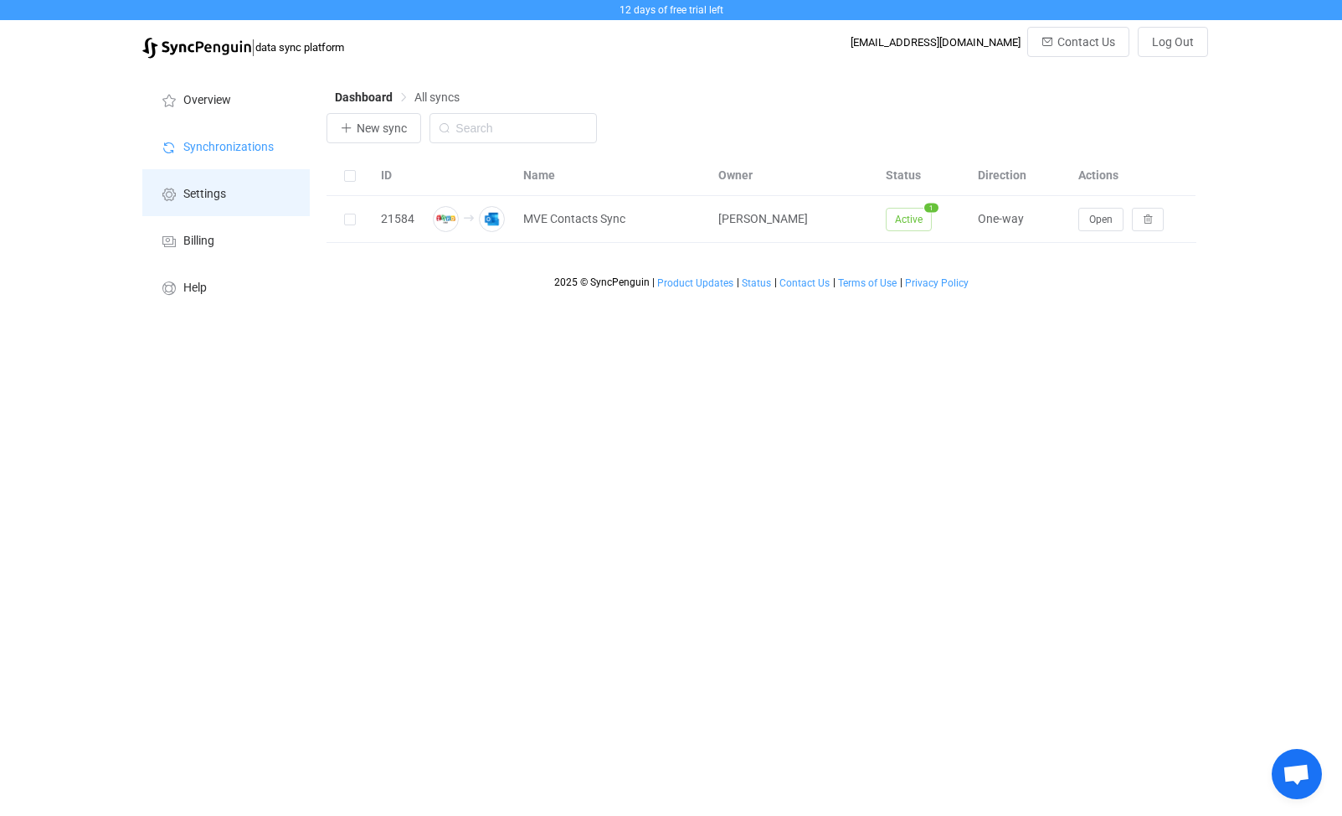
click at [194, 189] on span "Settings" at bounding box center [204, 194] width 43 height 13
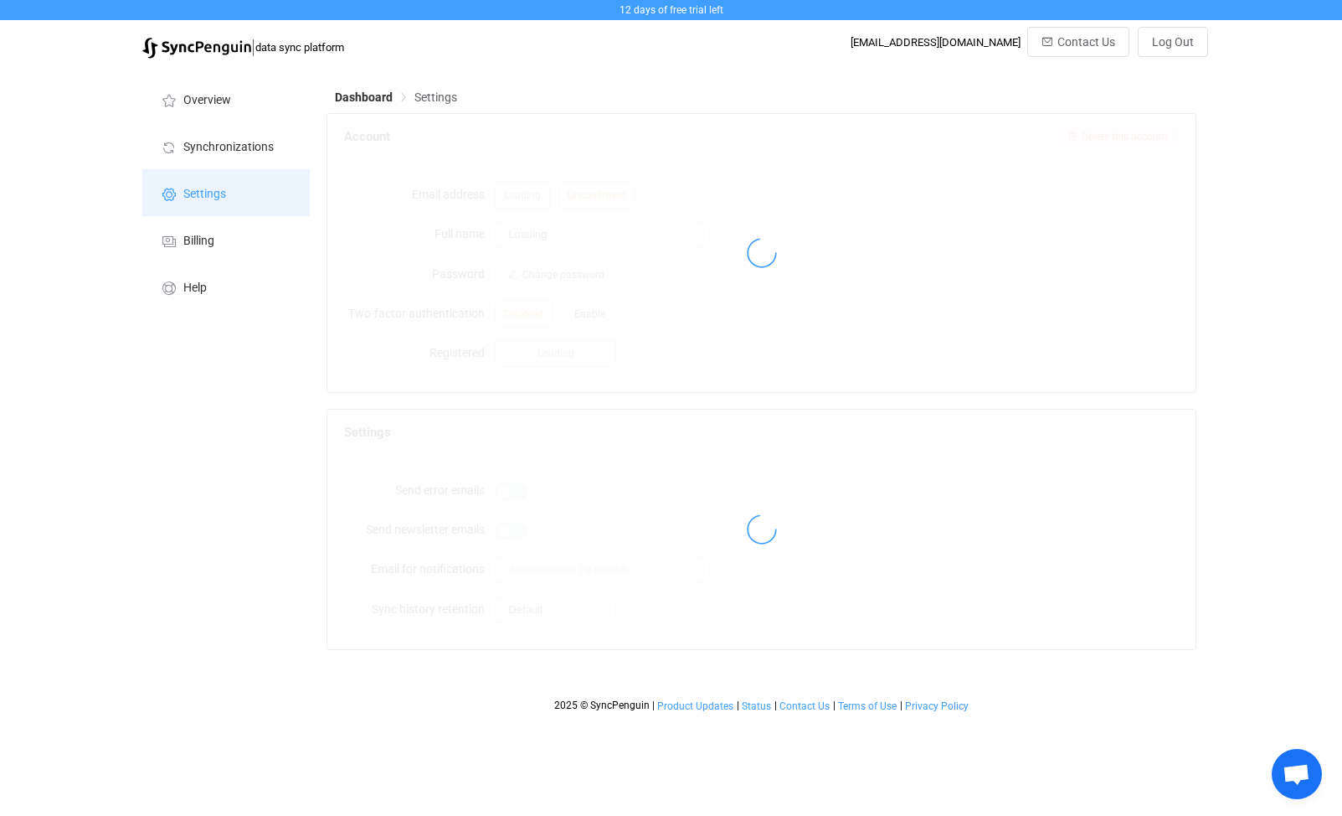
type input "[PERSON_NAME]"
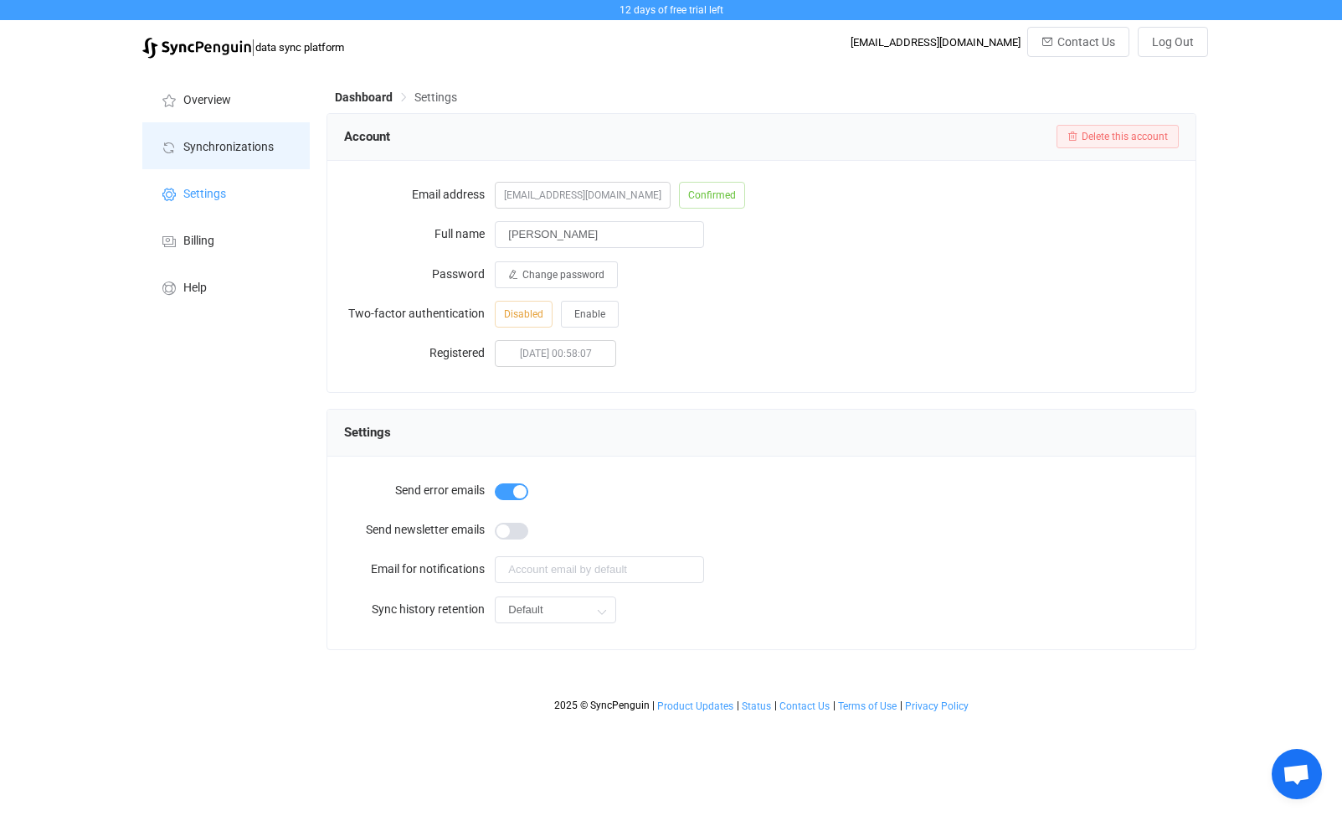
click at [224, 141] on span "Synchronizations" at bounding box center [228, 147] width 90 height 13
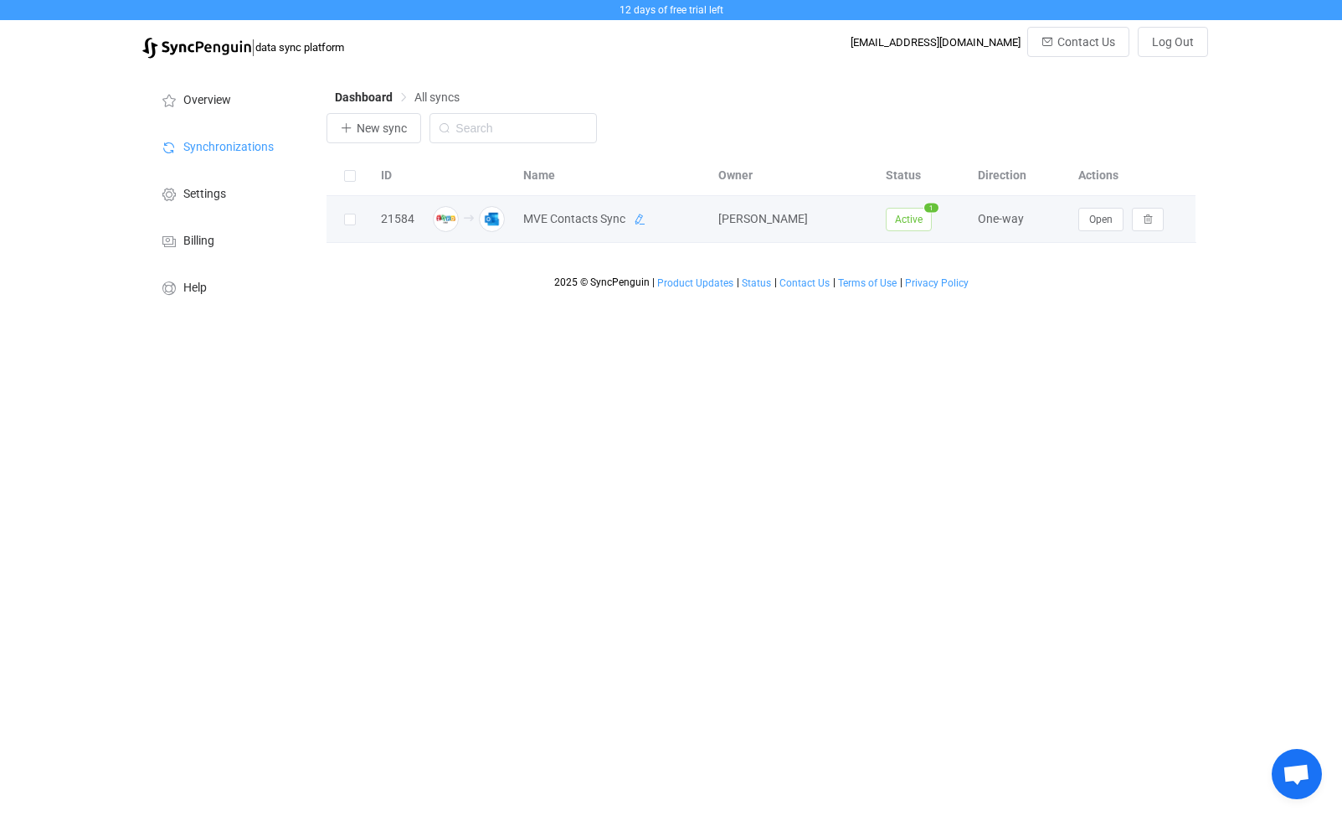
click at [639, 223] on icon at bounding box center [640, 220] width 12 height 12
click at [468, 301] on div "Dashboard All syncs New sync ID Name Owner Status Direction Actions 21584 MVE C…" at bounding box center [762, 192] width 889 height 251
click at [695, 225] on icon at bounding box center [696, 220] width 12 height 12
click at [1104, 224] on span "Open" at bounding box center [1100, 220] width 23 height 12
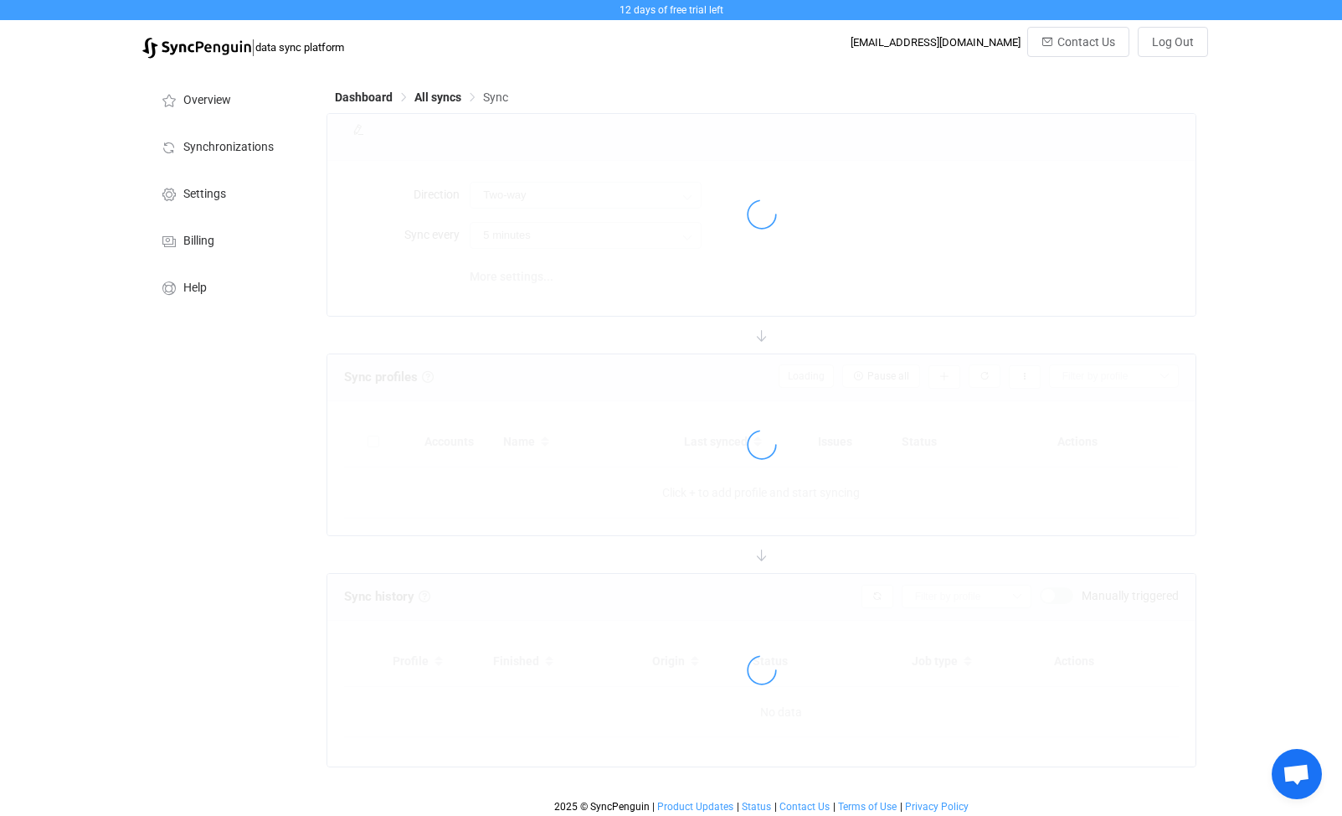
type input "Zoho CRM → Outlook"
type input "10 minutes"
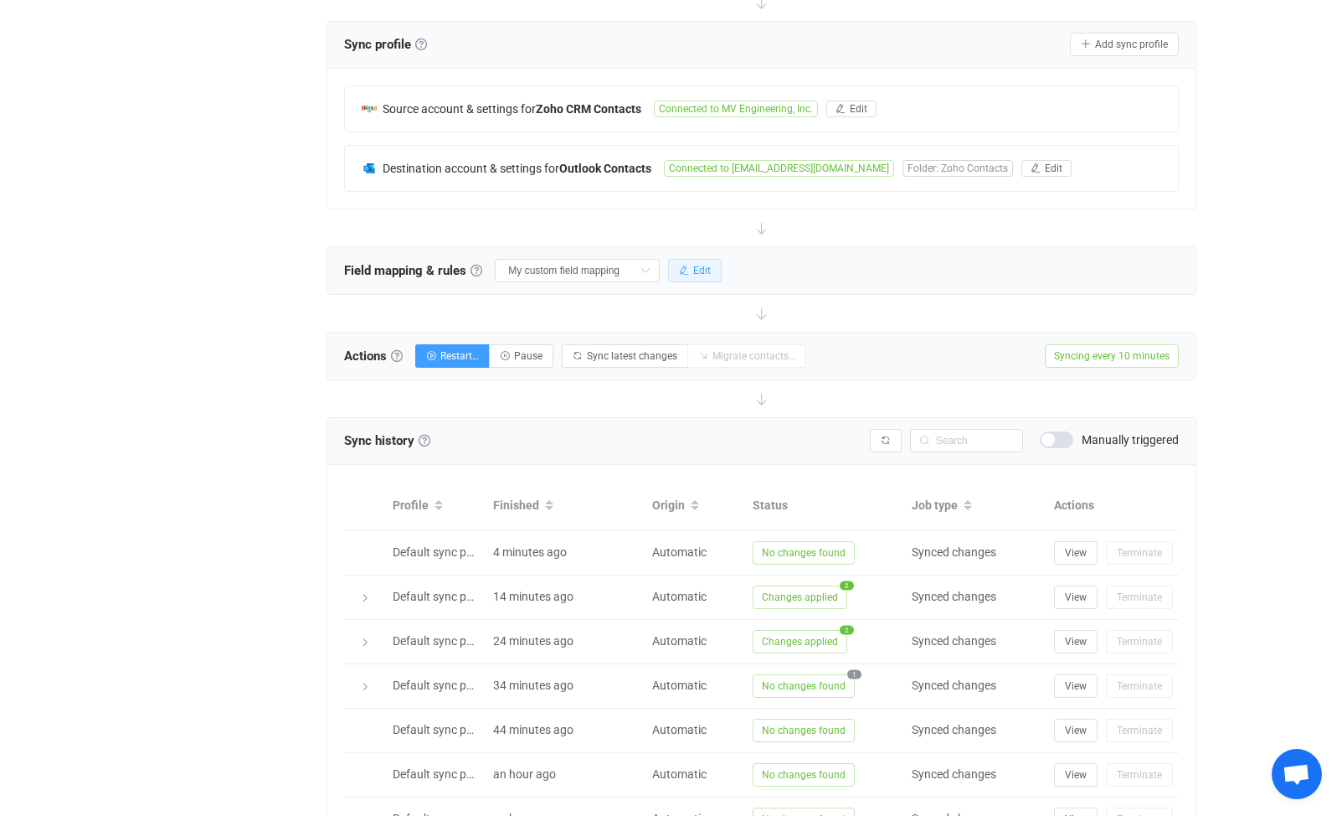
scroll to position [333, 0]
click at [697, 268] on span "Edit" at bounding box center [702, 270] width 18 height 12
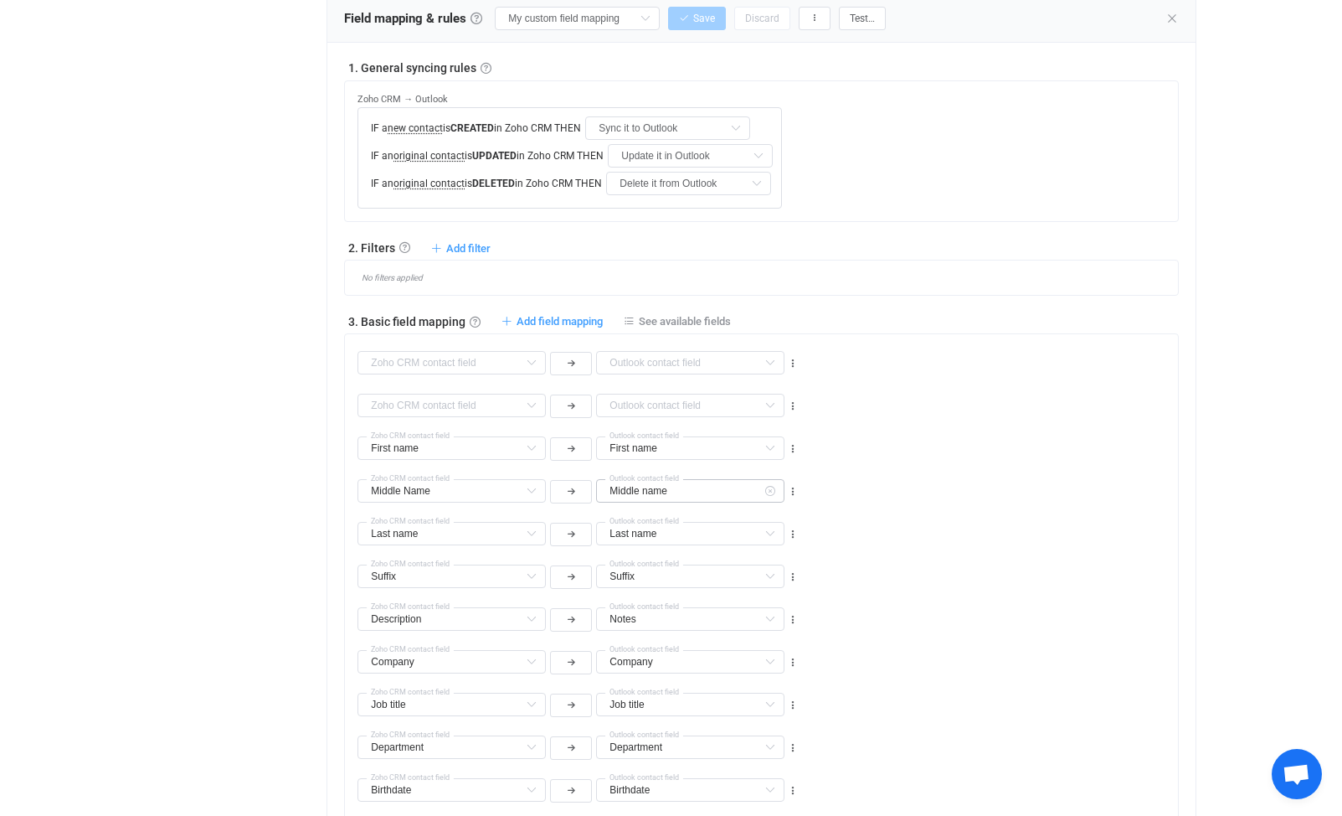
scroll to position [584, 0]
click at [681, 320] on span "See available fields" at bounding box center [685, 320] width 92 height 13
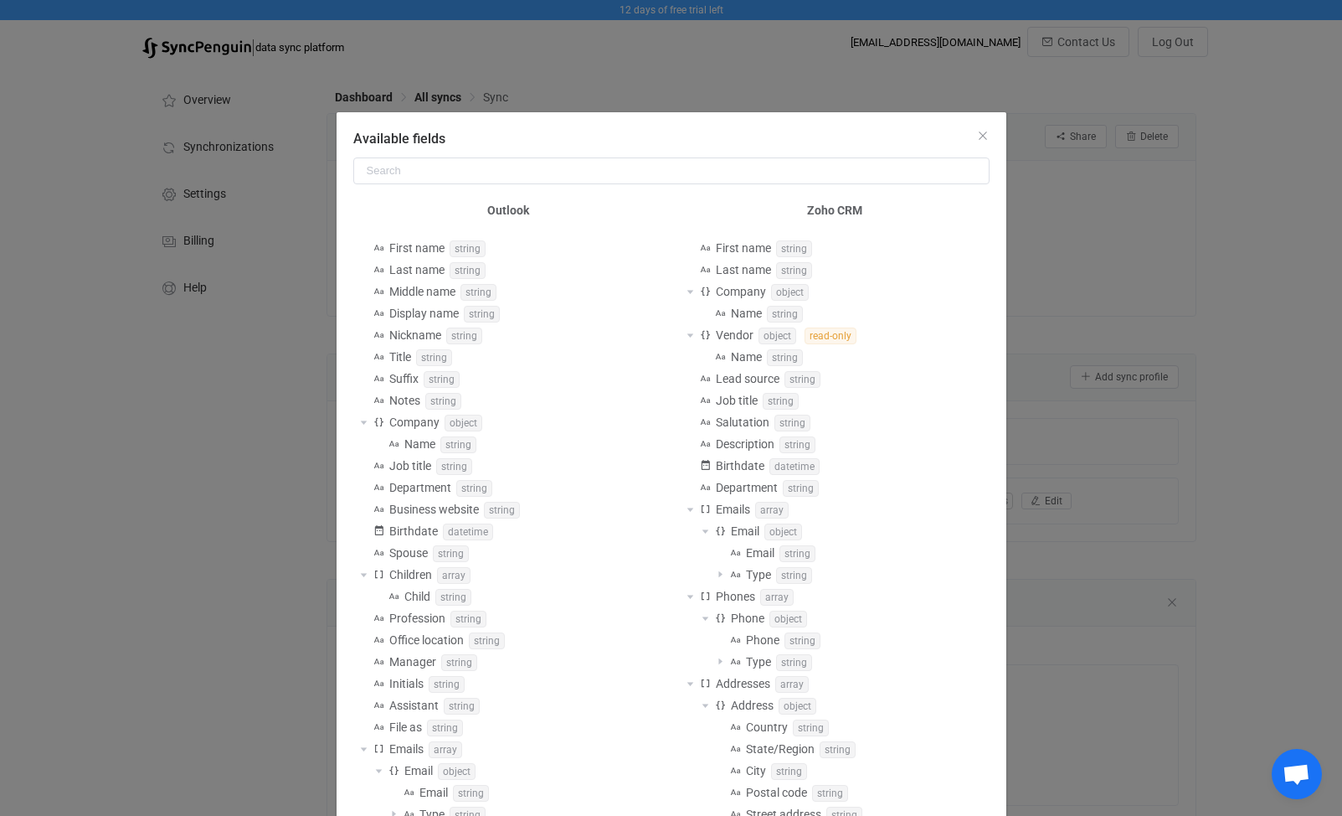
scroll to position [0, 0]
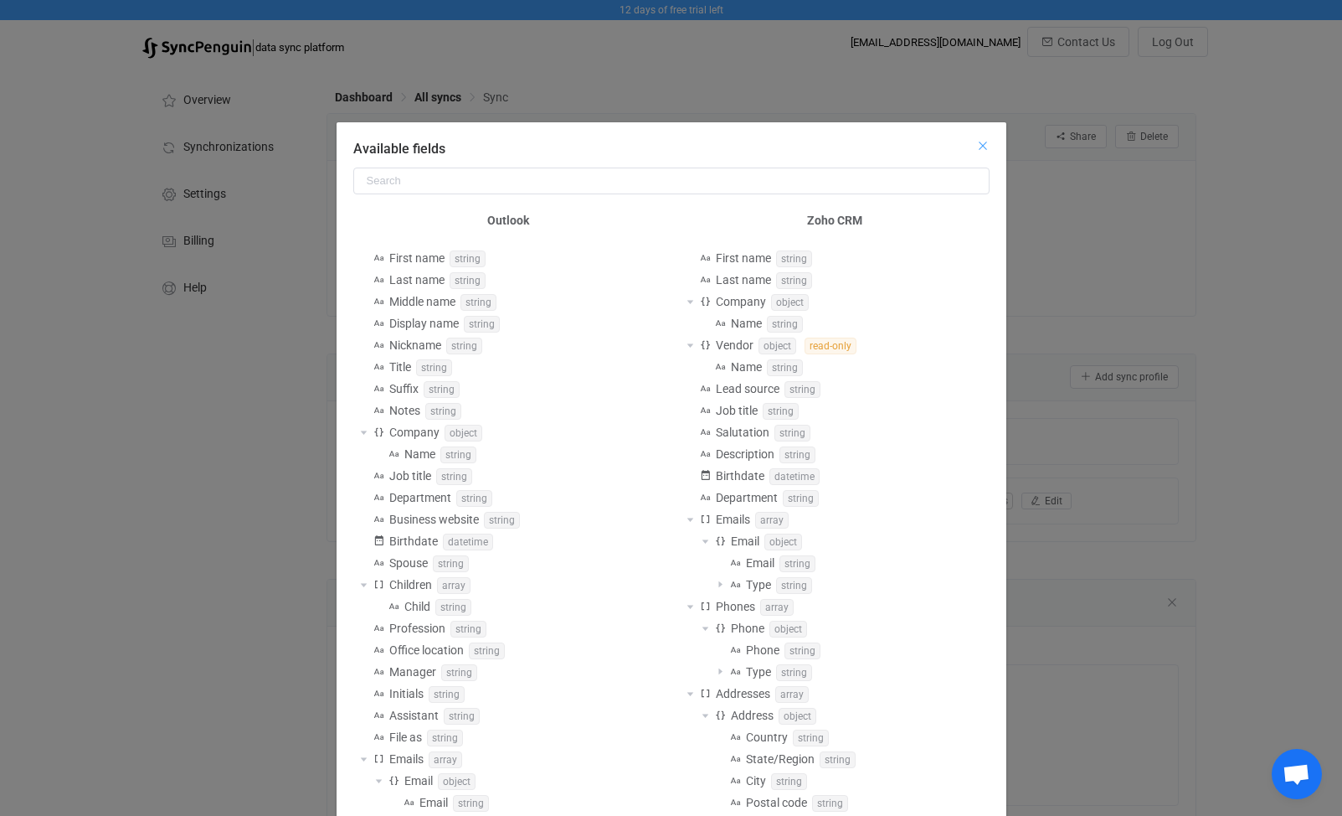
click at [976, 147] on icon "Close" at bounding box center [982, 145] width 13 height 13
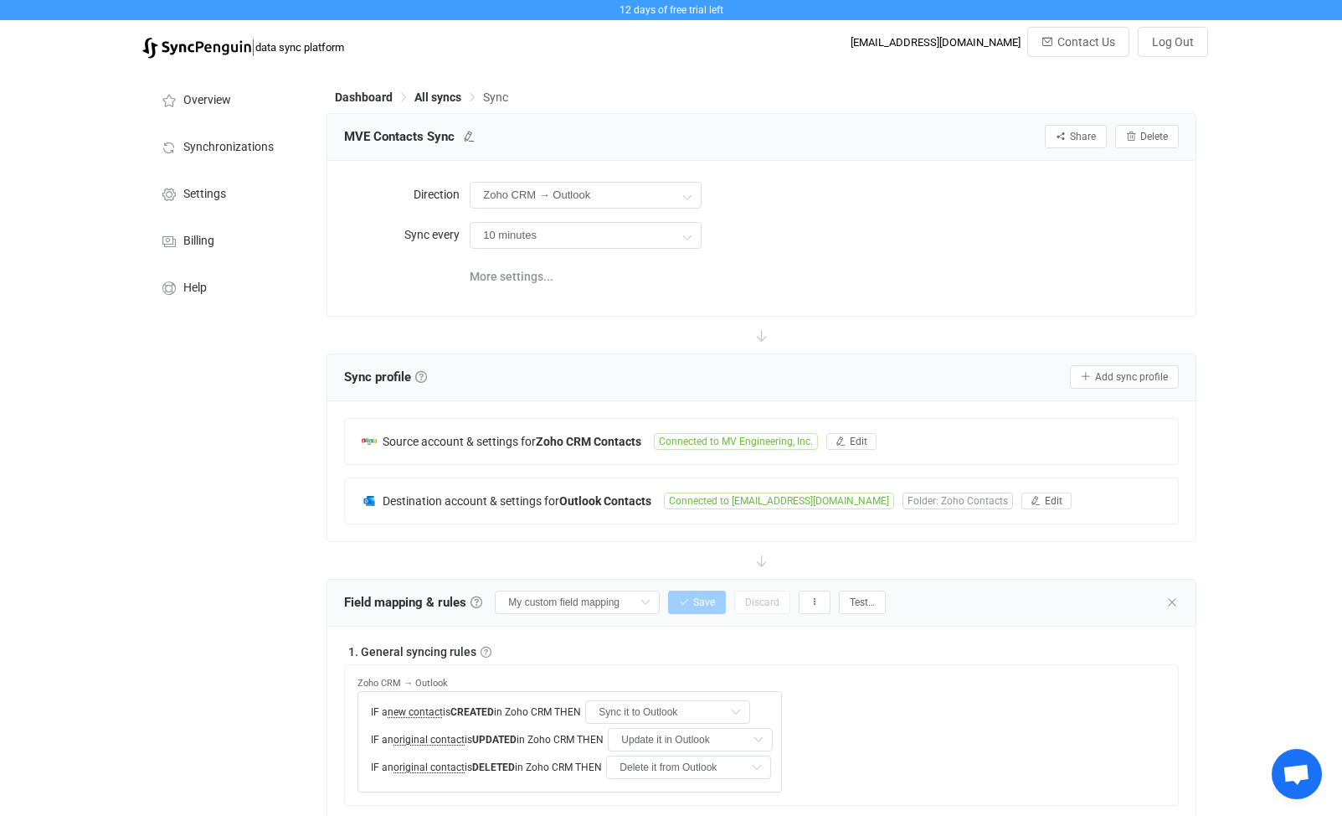
click at [1099, 42] on span "Contact Us" at bounding box center [1086, 41] width 58 height 13
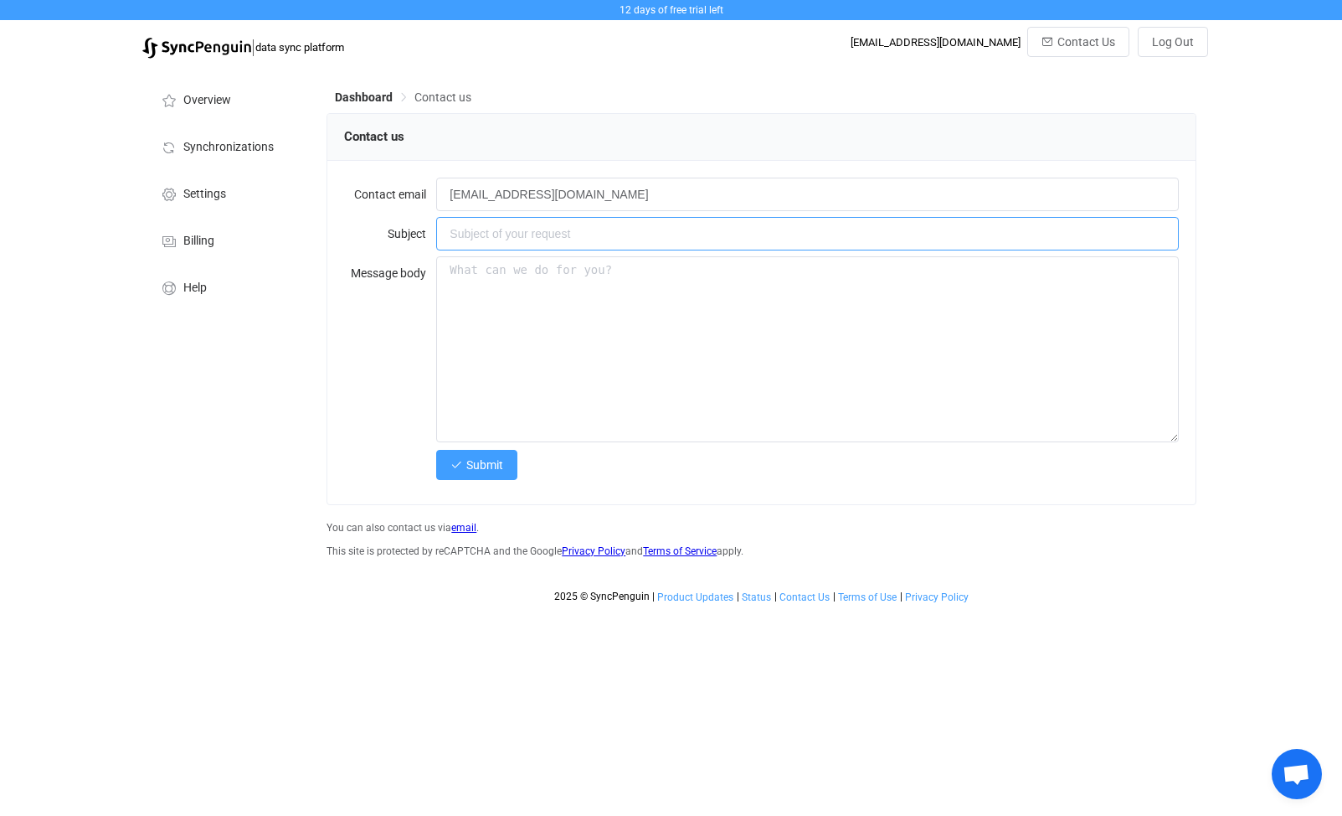
click at [580, 237] on input "text" at bounding box center [807, 233] width 742 height 33
type input "Question on images"
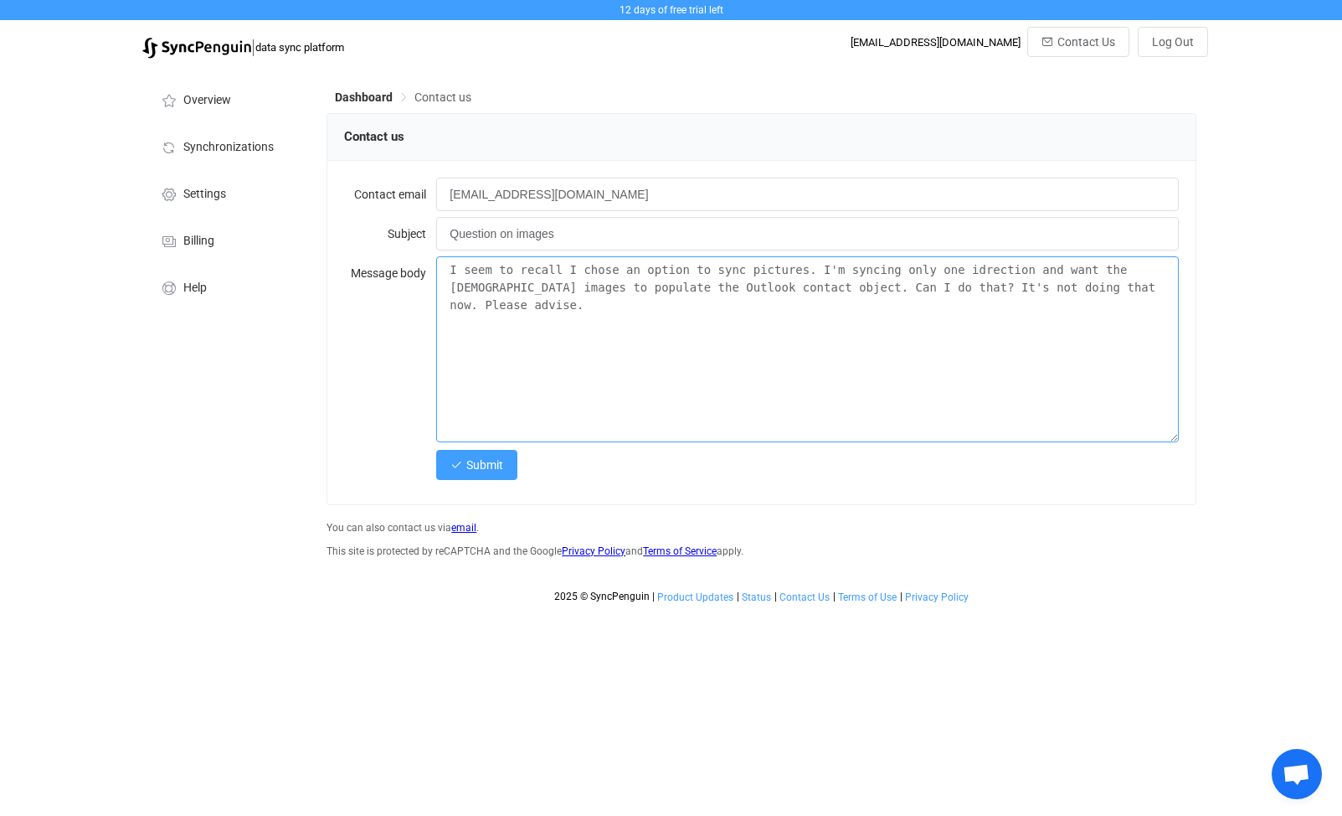
type textarea "I seem to recall I chose an option to sync pictures. I'm syncing only one idrec…"
click at [1053, 289] on textarea "I seem to recall I chose an option to sync pictures. I'm syncing only one idrec…" at bounding box center [807, 349] width 742 height 186
click at [586, 237] on input "Question on images" at bounding box center [807, 233] width 742 height 33
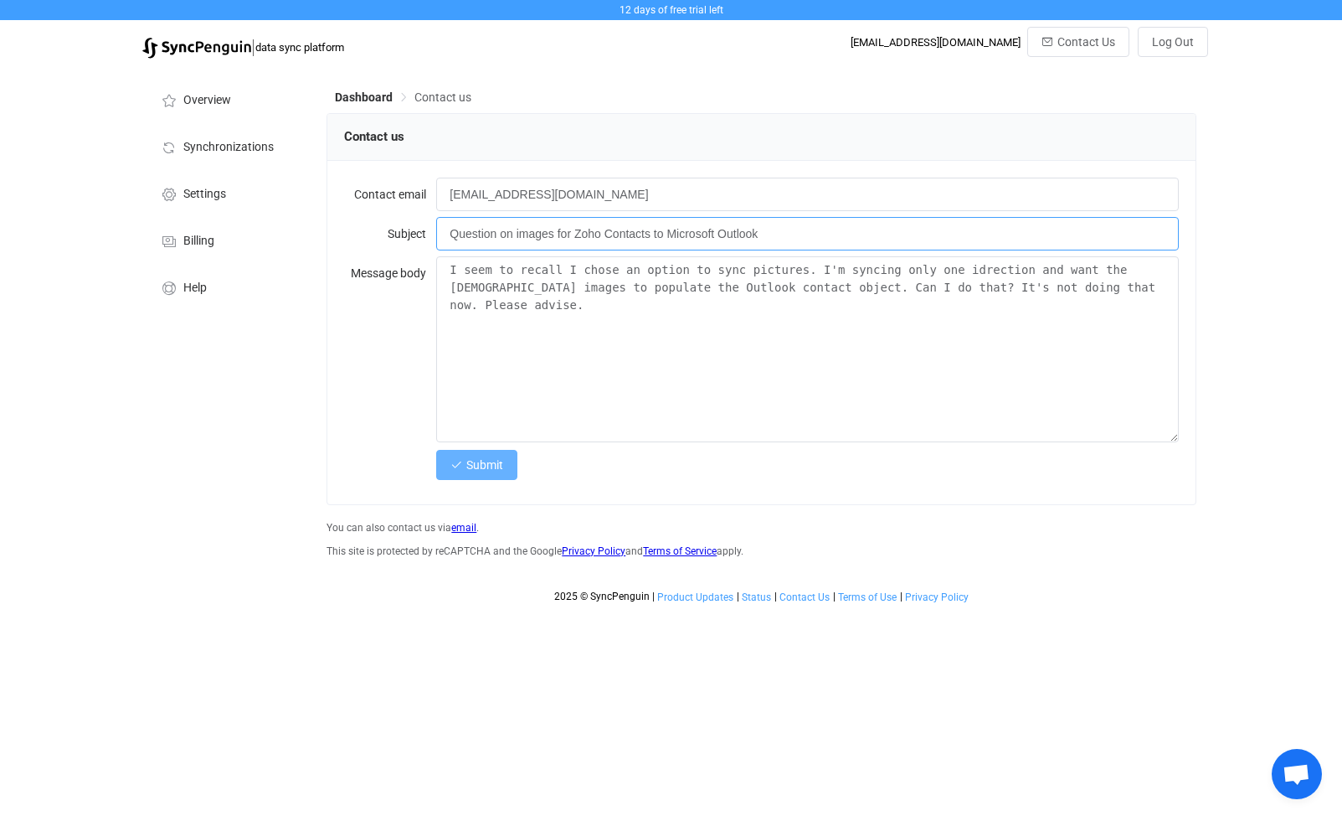
type input "Question on images for Zoho Contacts to Microsoft Outlook"
click at [482, 469] on span "Submit" at bounding box center [484, 464] width 37 height 13
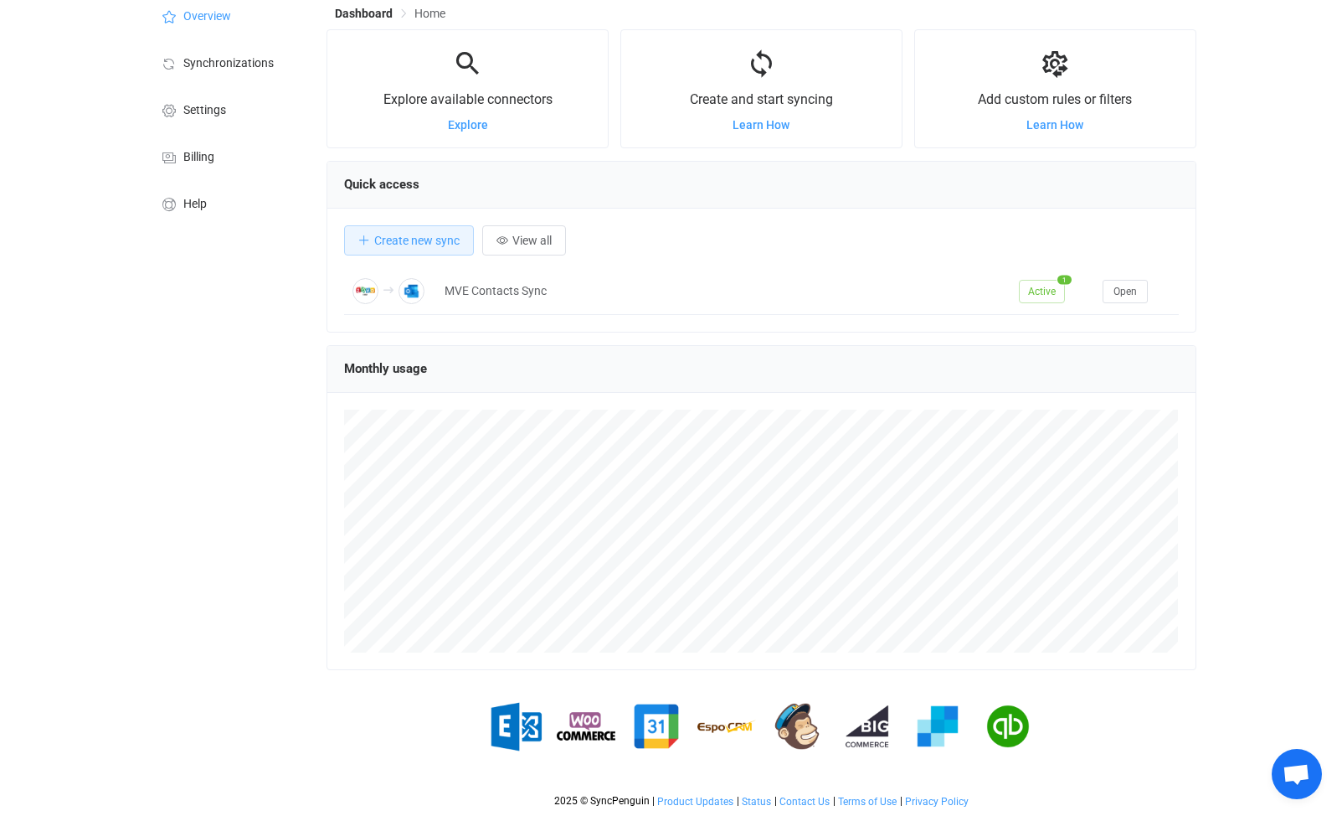
scroll to position [85, 0]
click at [540, 246] on span "View all" at bounding box center [531, 240] width 39 height 13
